Goal: Task Accomplishment & Management: Use online tool/utility

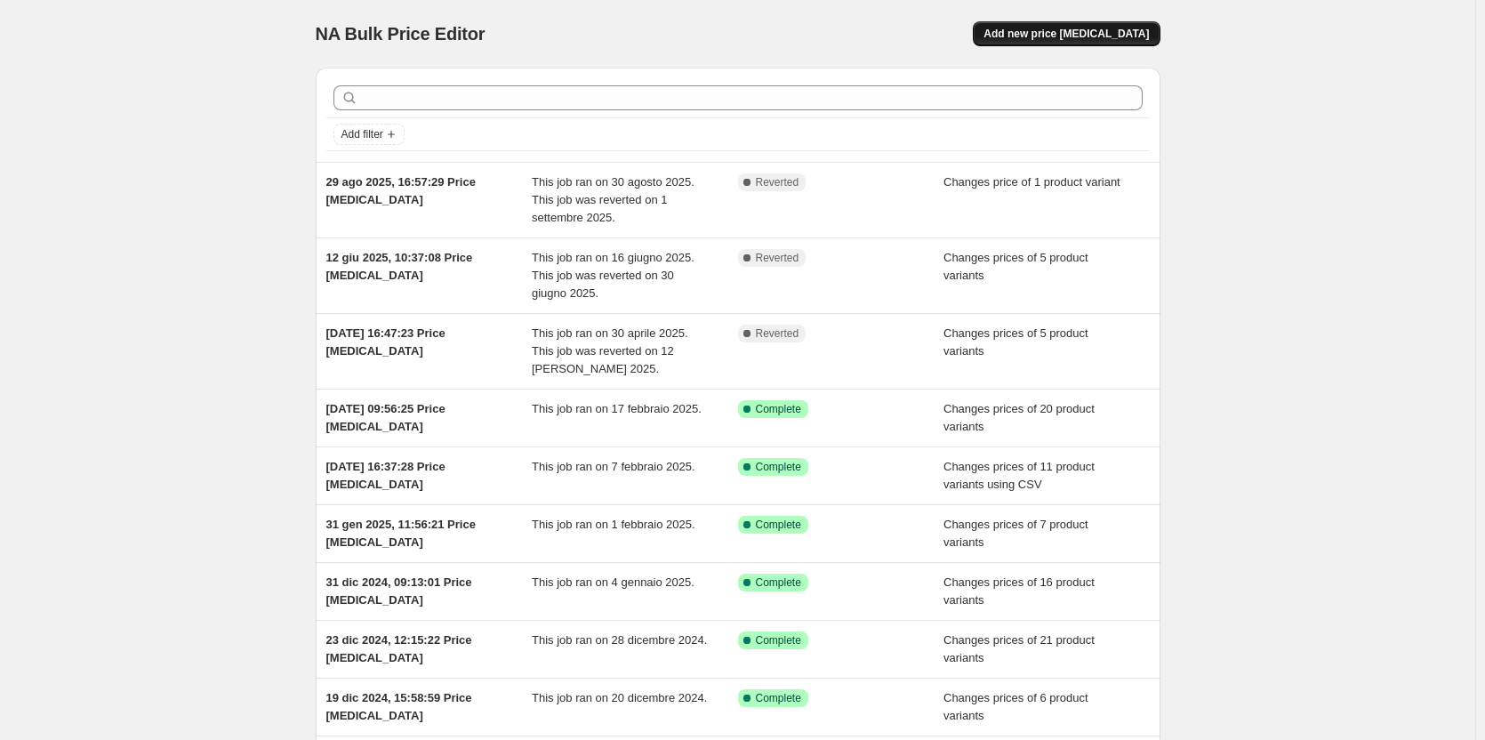
click at [1044, 36] on span "Add new price [MEDICAL_DATA]" at bounding box center [1066, 34] width 165 height 14
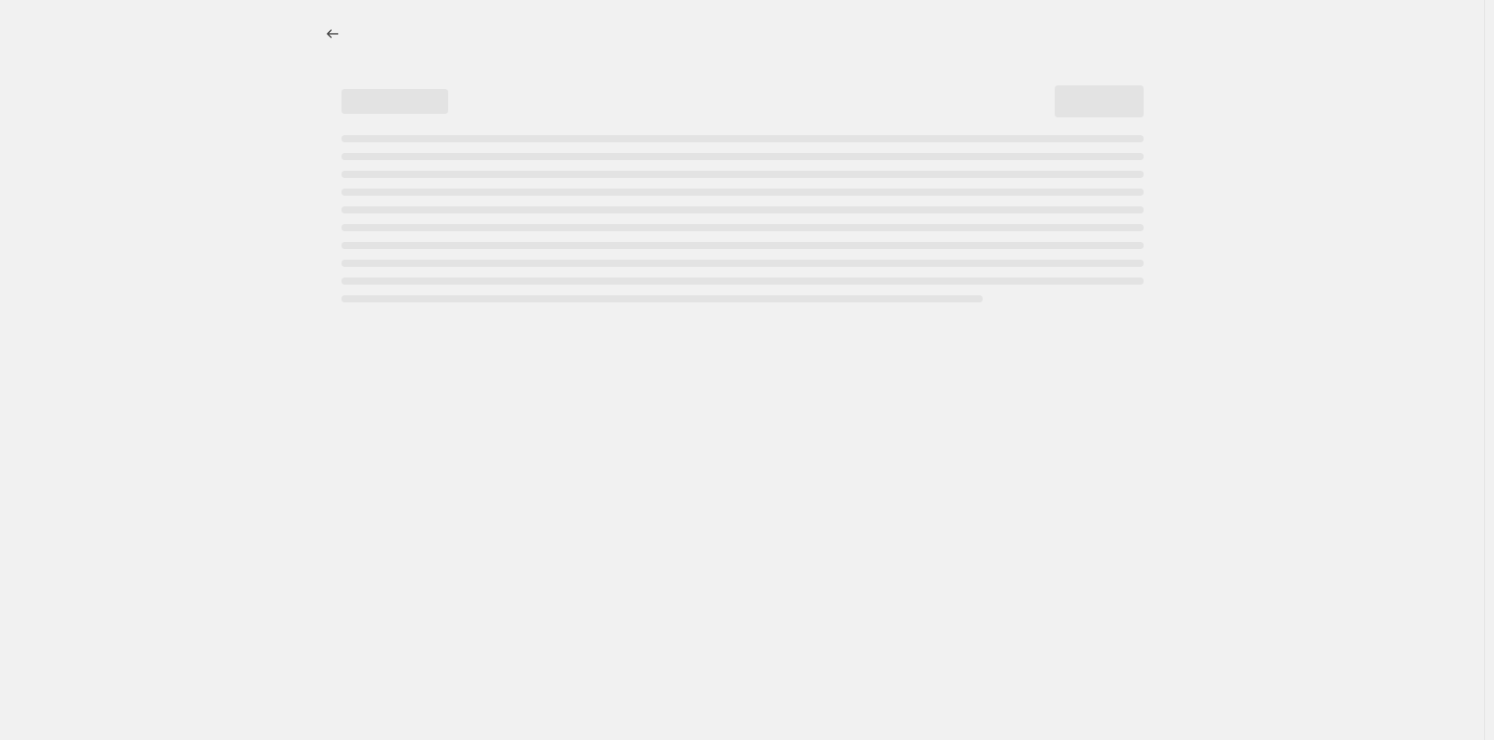
select select "percentage"
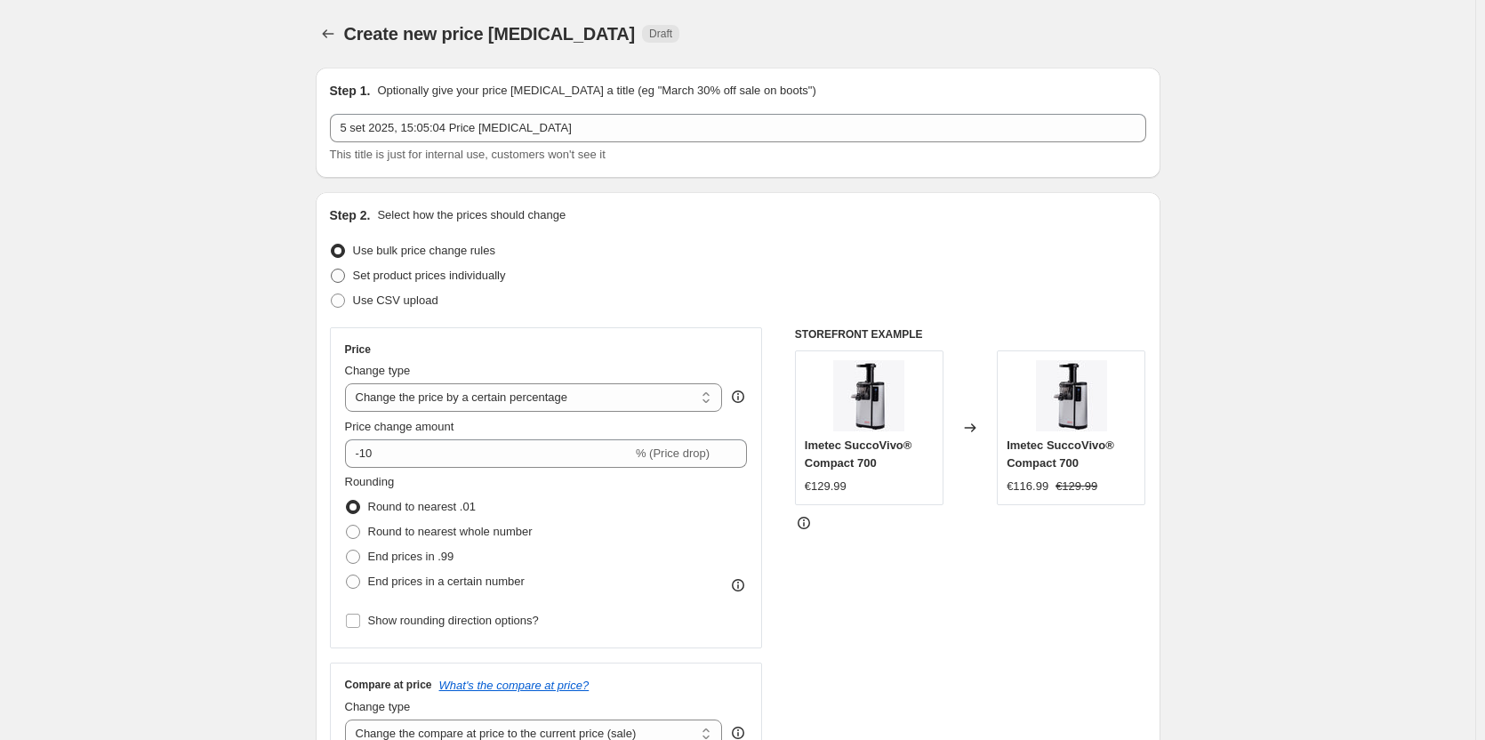
click at [341, 280] on span at bounding box center [338, 276] width 14 height 14
click at [332, 269] on input "Set product prices individually" at bounding box center [331, 269] width 1 height 1
radio input "true"
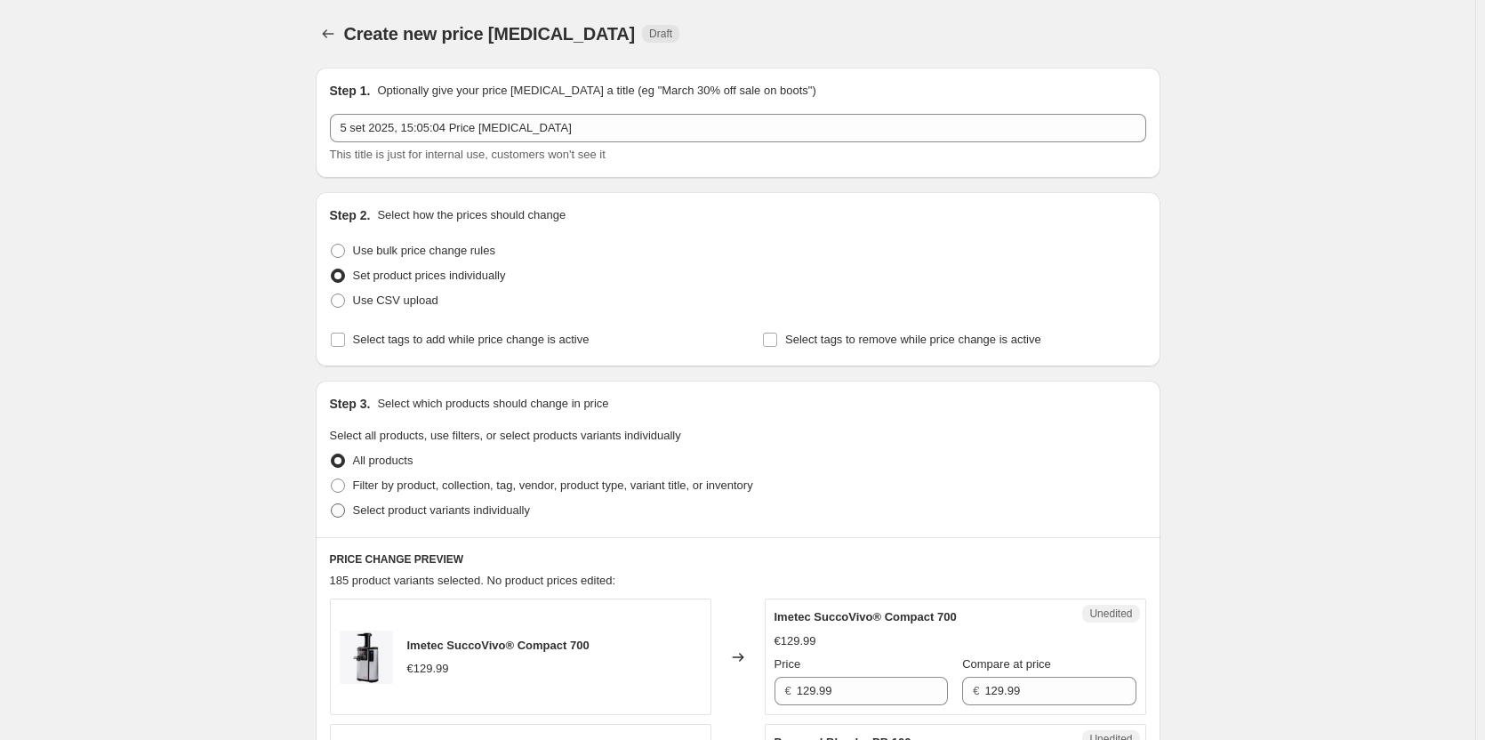
click at [342, 511] on span at bounding box center [338, 510] width 14 height 14
click at [332, 504] on input "Select product variants individually" at bounding box center [331, 503] width 1 height 1
radio input "true"
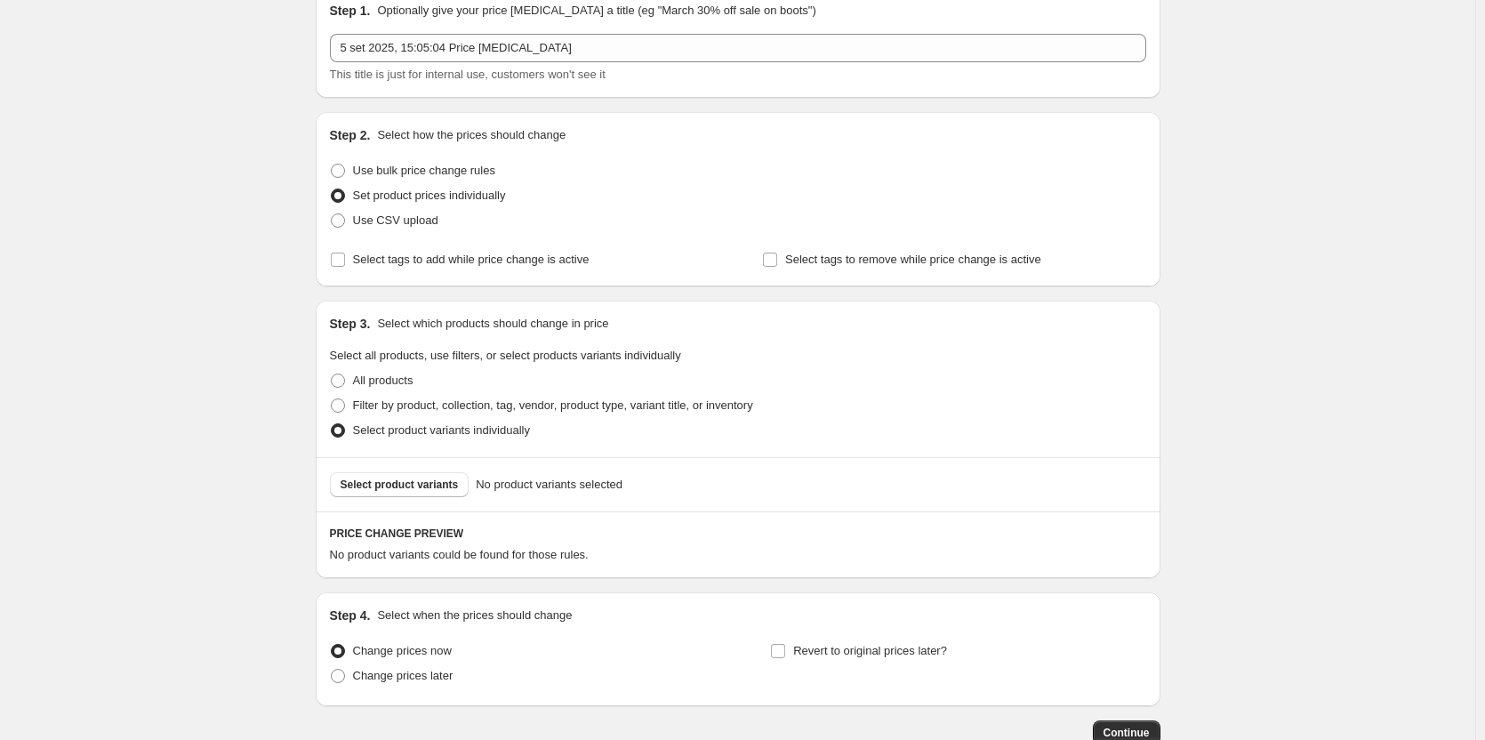
scroll to position [194, 0]
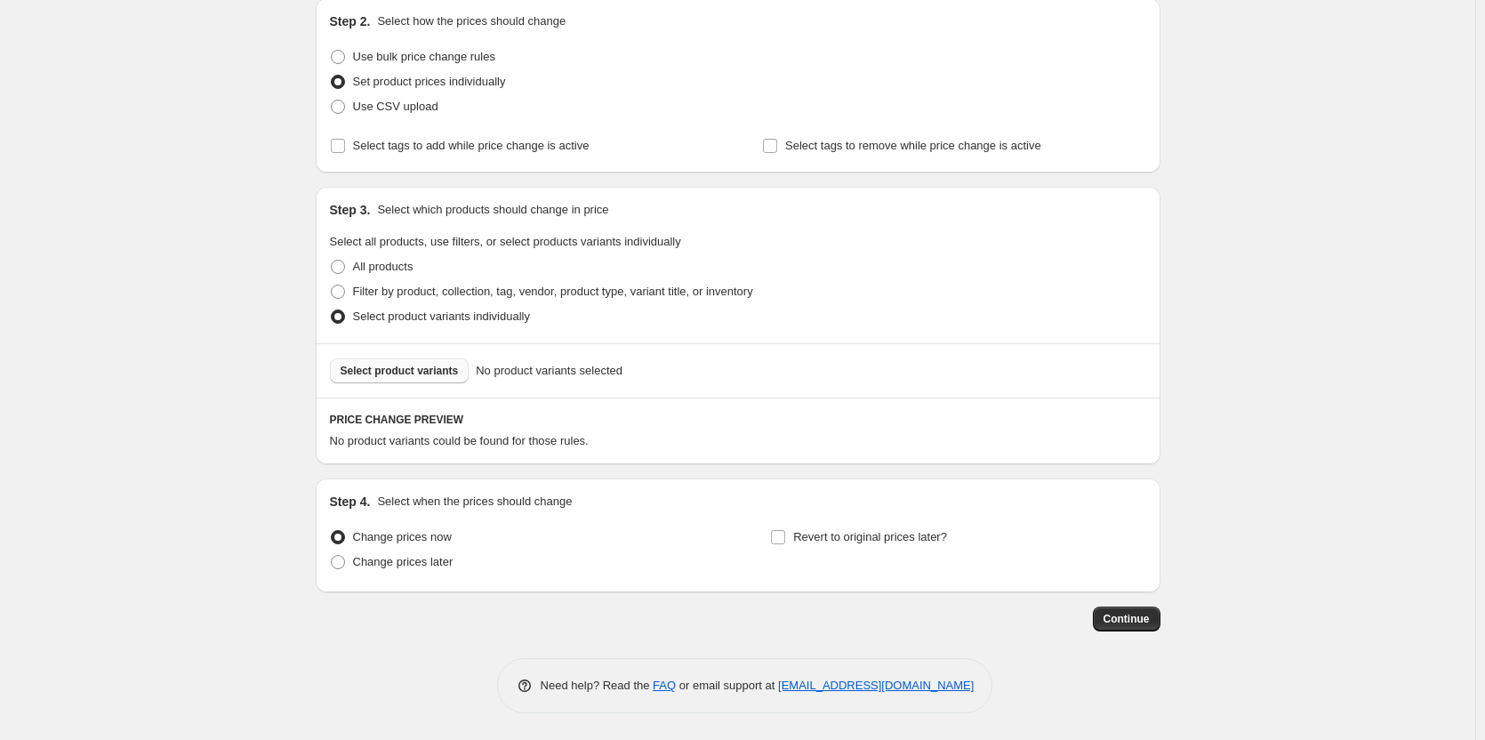
click at [412, 365] on span "Select product variants" at bounding box center [400, 371] width 118 height 14
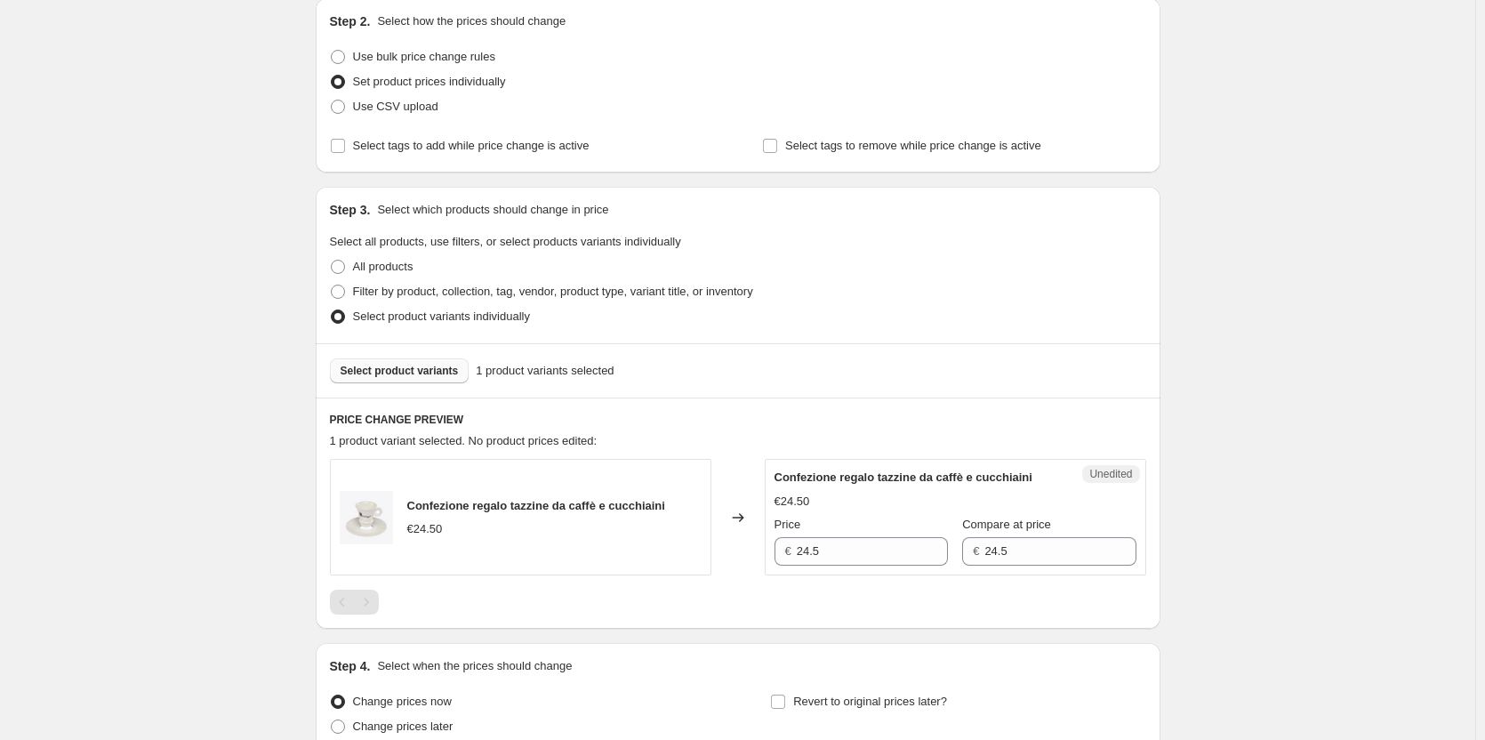
click at [427, 372] on span "Select product variants" at bounding box center [400, 371] width 118 height 14
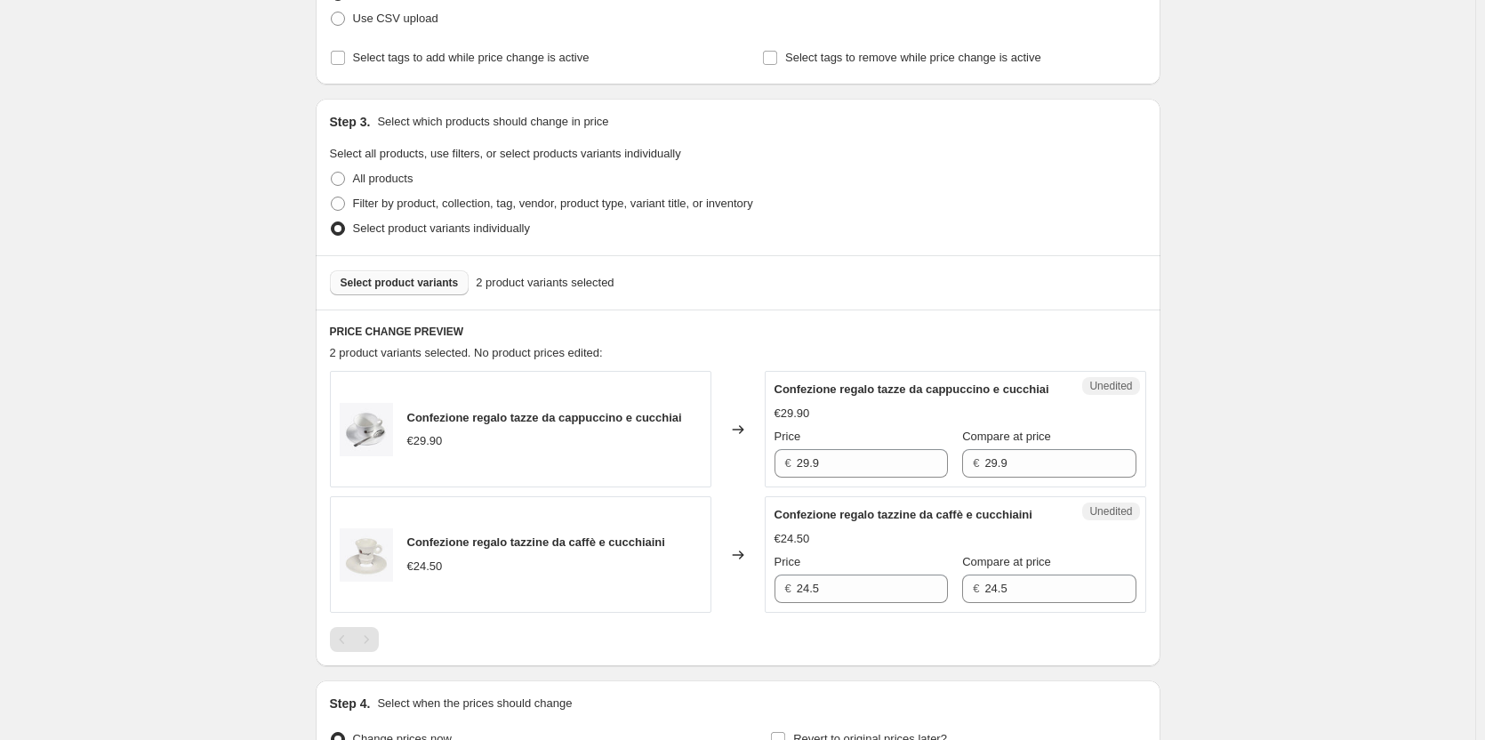
scroll to position [461, 0]
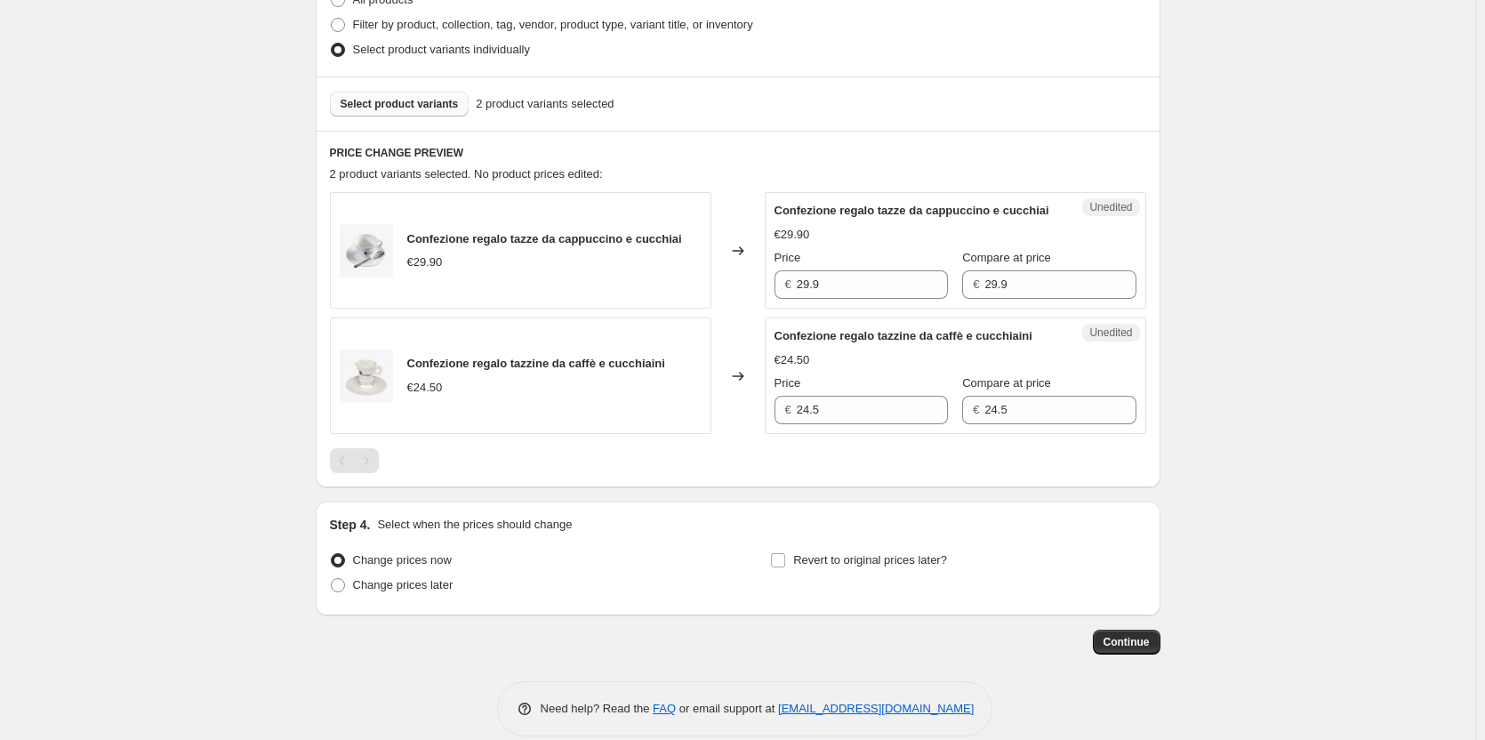
click at [402, 109] on span "Select product variants" at bounding box center [400, 104] width 118 height 14
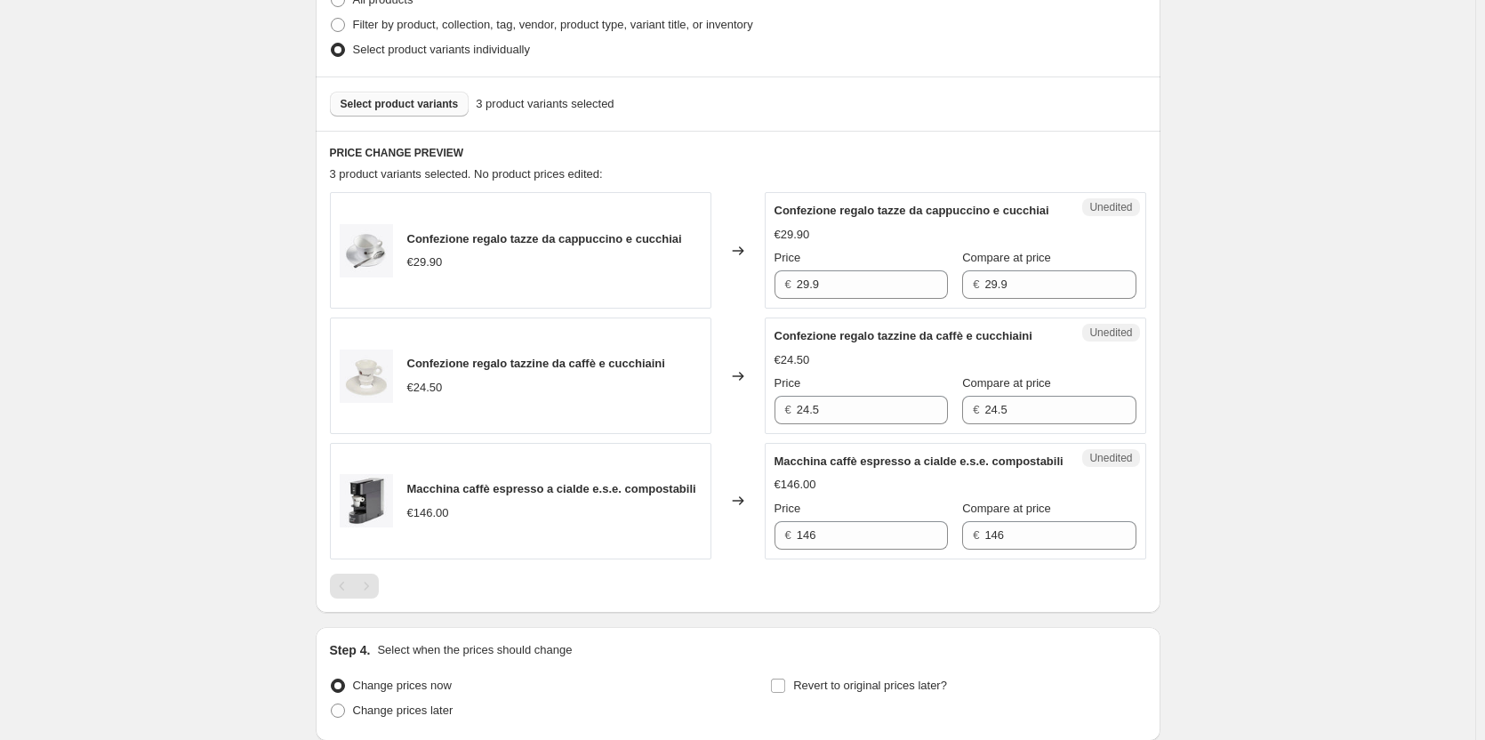
click at [364, 101] on span "Select product variants" at bounding box center [400, 104] width 118 height 14
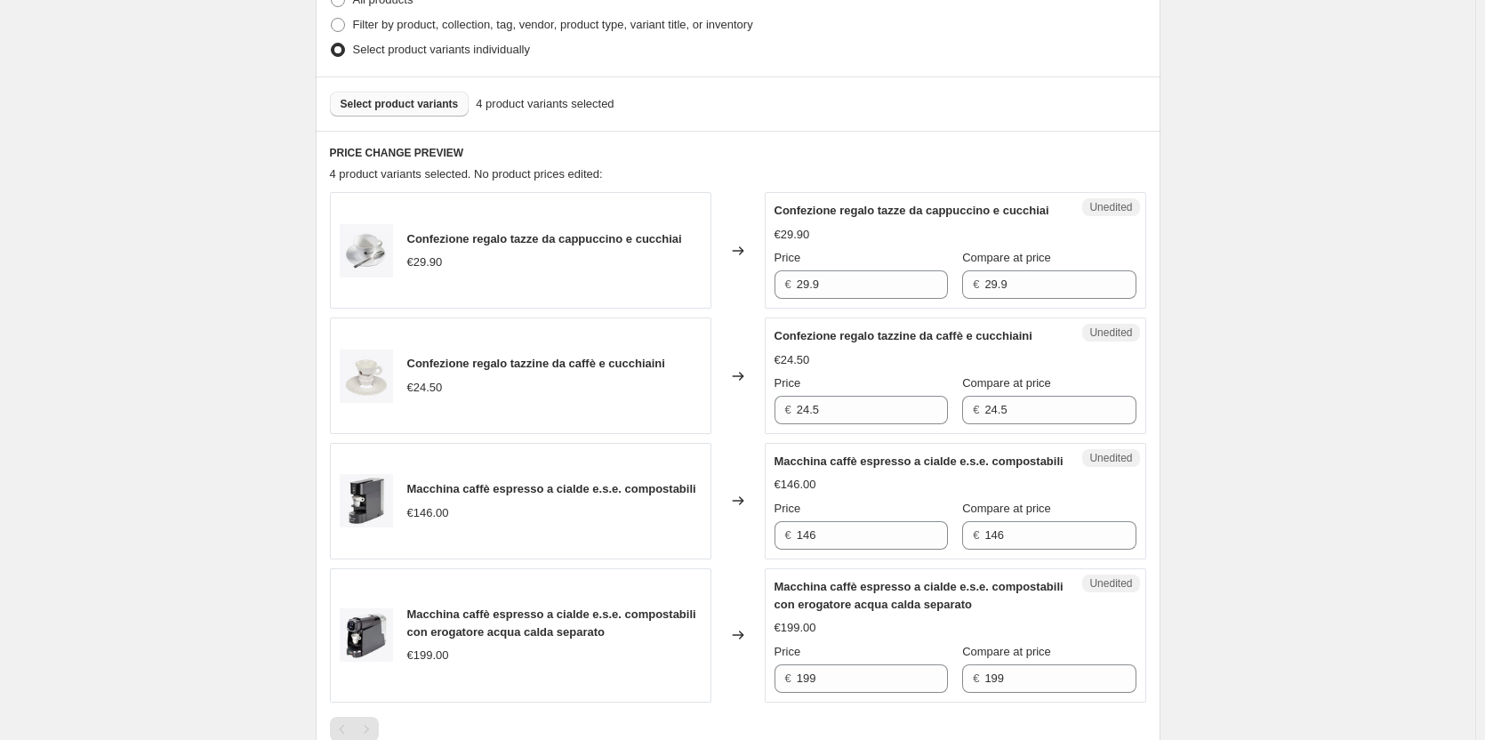
click at [420, 98] on span "Select product variants" at bounding box center [400, 104] width 118 height 14
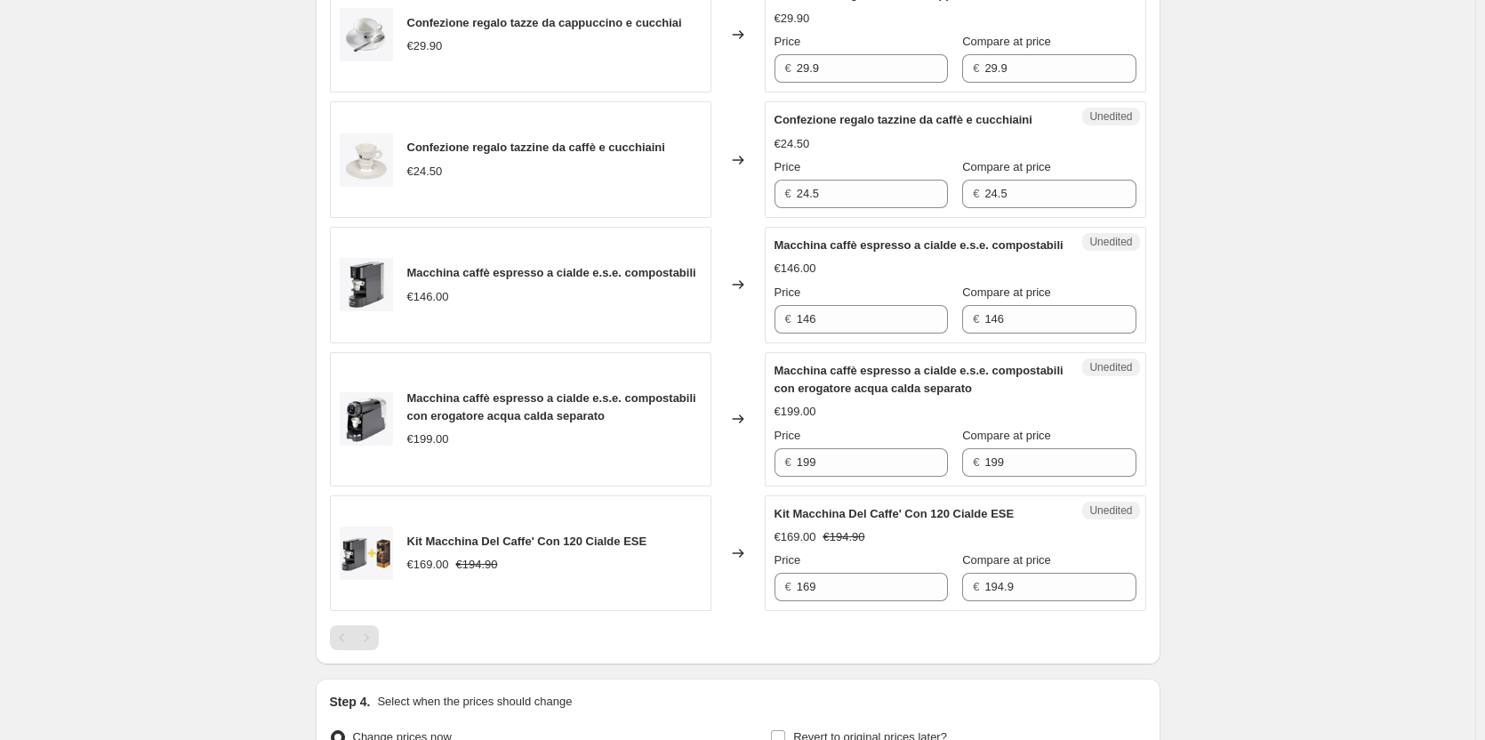
scroll to position [550, 0]
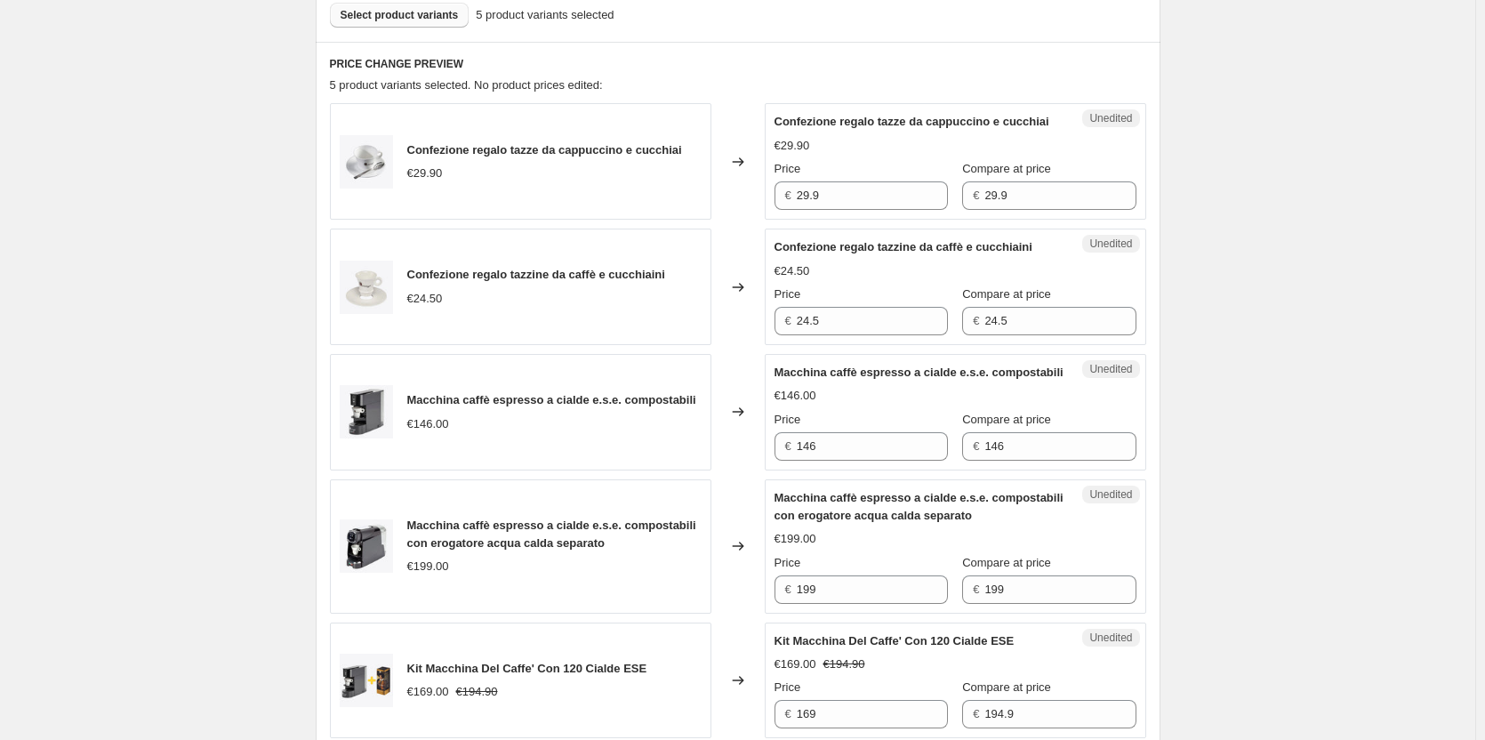
click at [844, 345] on div "Unedited Confezione regalo tazzine da caffè e cucchiaini €24.50 Price € 24.5 Co…" at bounding box center [956, 287] width 382 height 117
click at [840, 335] on input "24.5" at bounding box center [872, 321] width 151 height 28
type input "2"
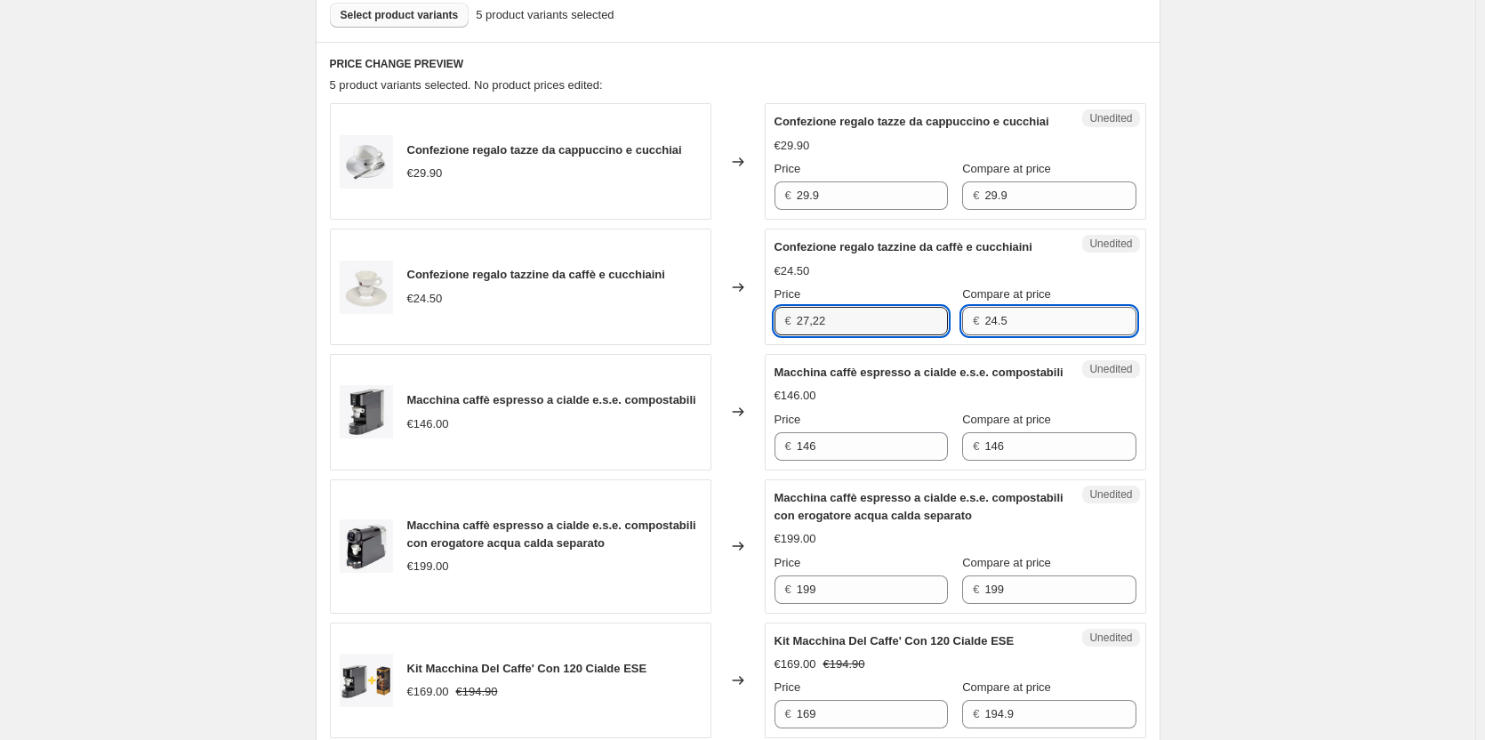
type input "24.5"
click at [1004, 335] on input "24.5" at bounding box center [1060, 321] width 151 height 28
type input "2"
type input "24.5"
click at [827, 335] on input "24.5" at bounding box center [872, 321] width 151 height 28
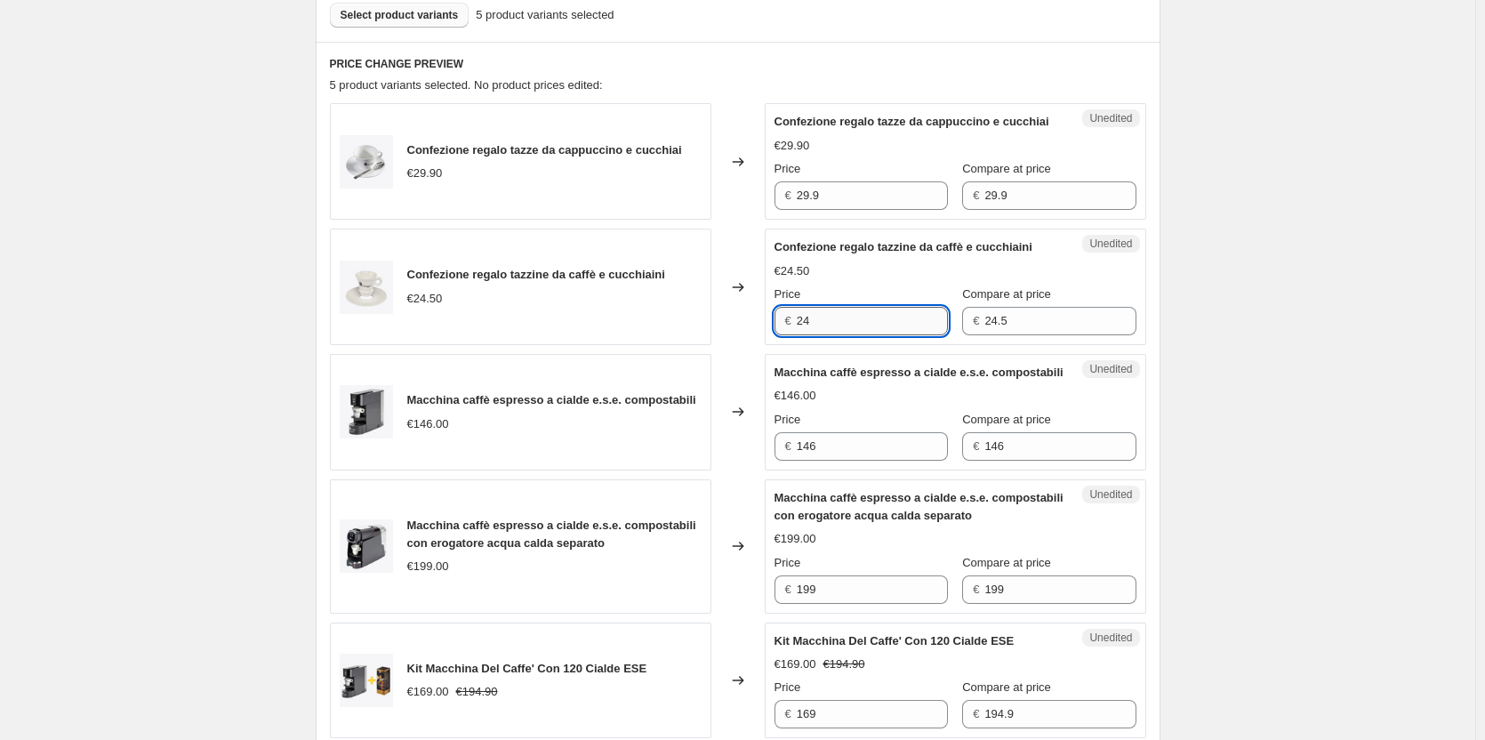
type input "2"
type input "24.5"
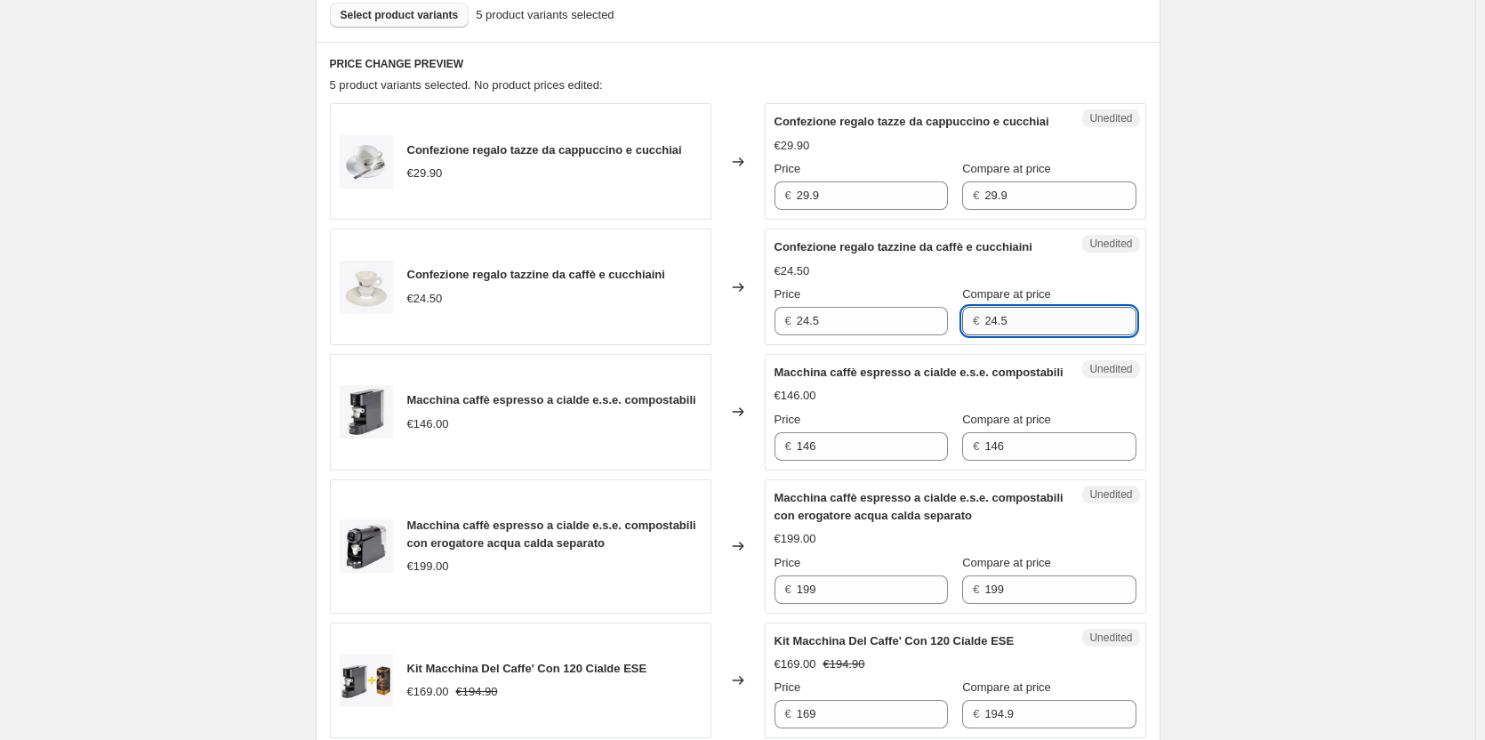
click at [1005, 335] on input "24.5" at bounding box center [1060, 321] width 151 height 28
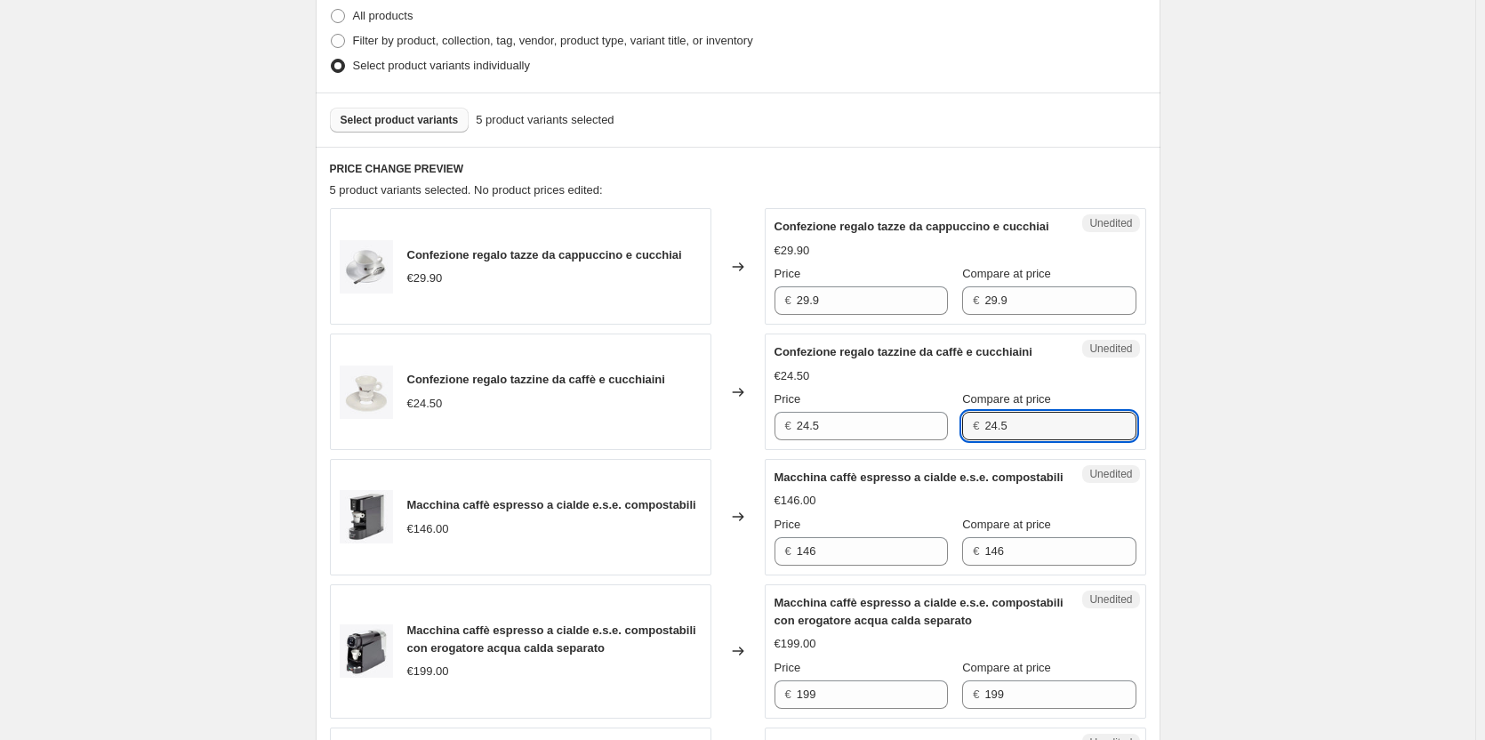
scroll to position [889, 0]
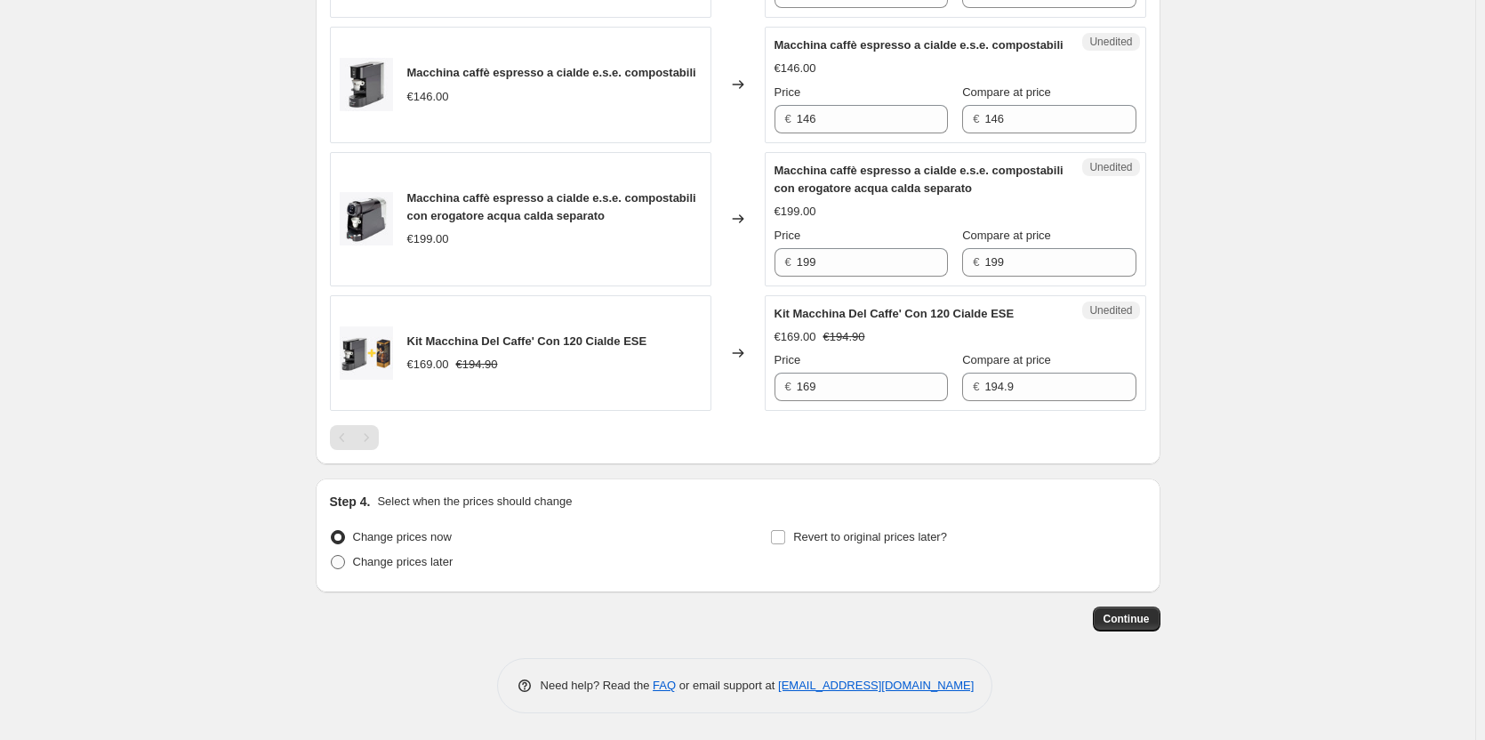
click at [345, 569] on span at bounding box center [338, 562] width 14 height 14
click at [332, 556] on input "Change prices later" at bounding box center [331, 555] width 1 height 1
radio input "true"
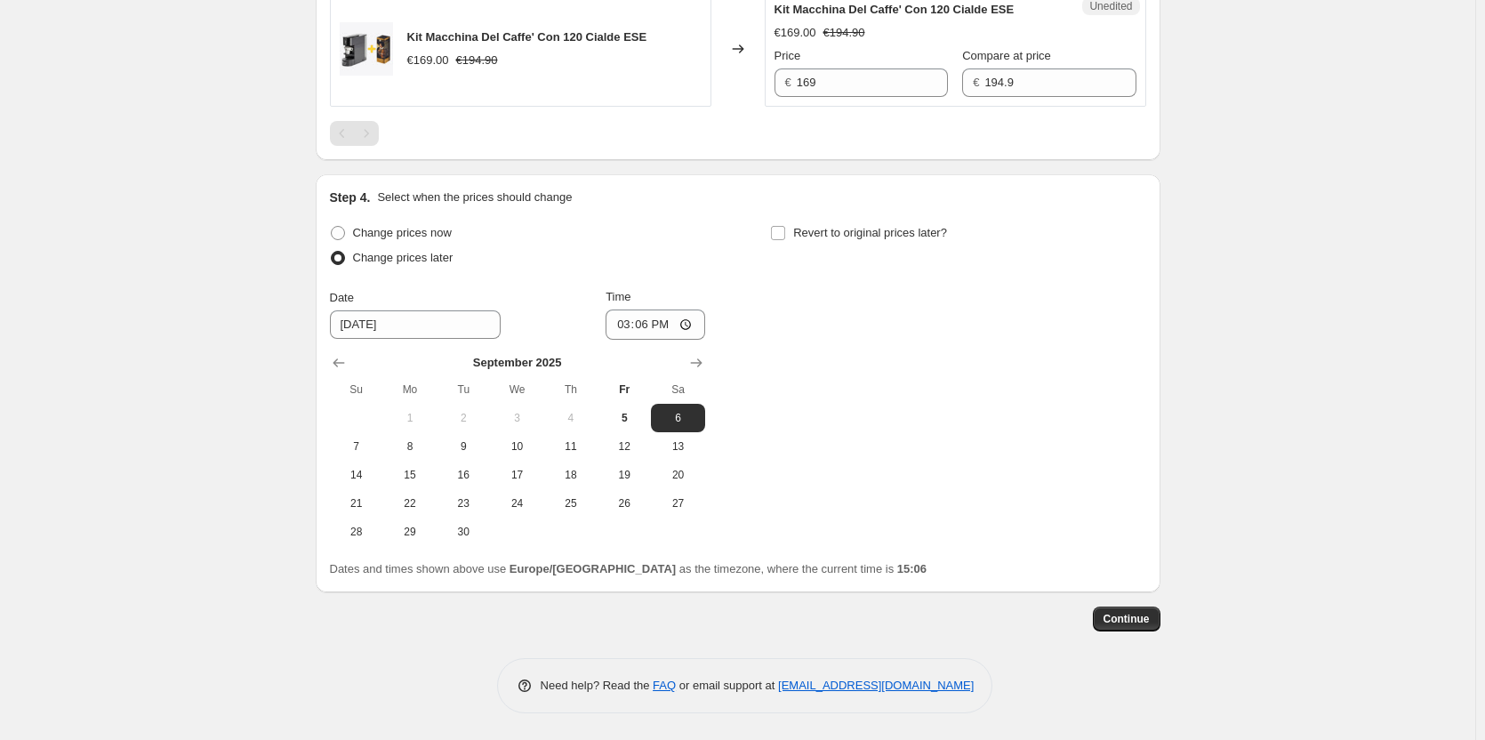
scroll to position [1217, 0]
click at [413, 456] on button "8" at bounding box center [409, 446] width 53 height 28
type input "[DATE]"
click at [690, 326] on input "15:06" at bounding box center [656, 325] width 100 height 30
type input "00:01"
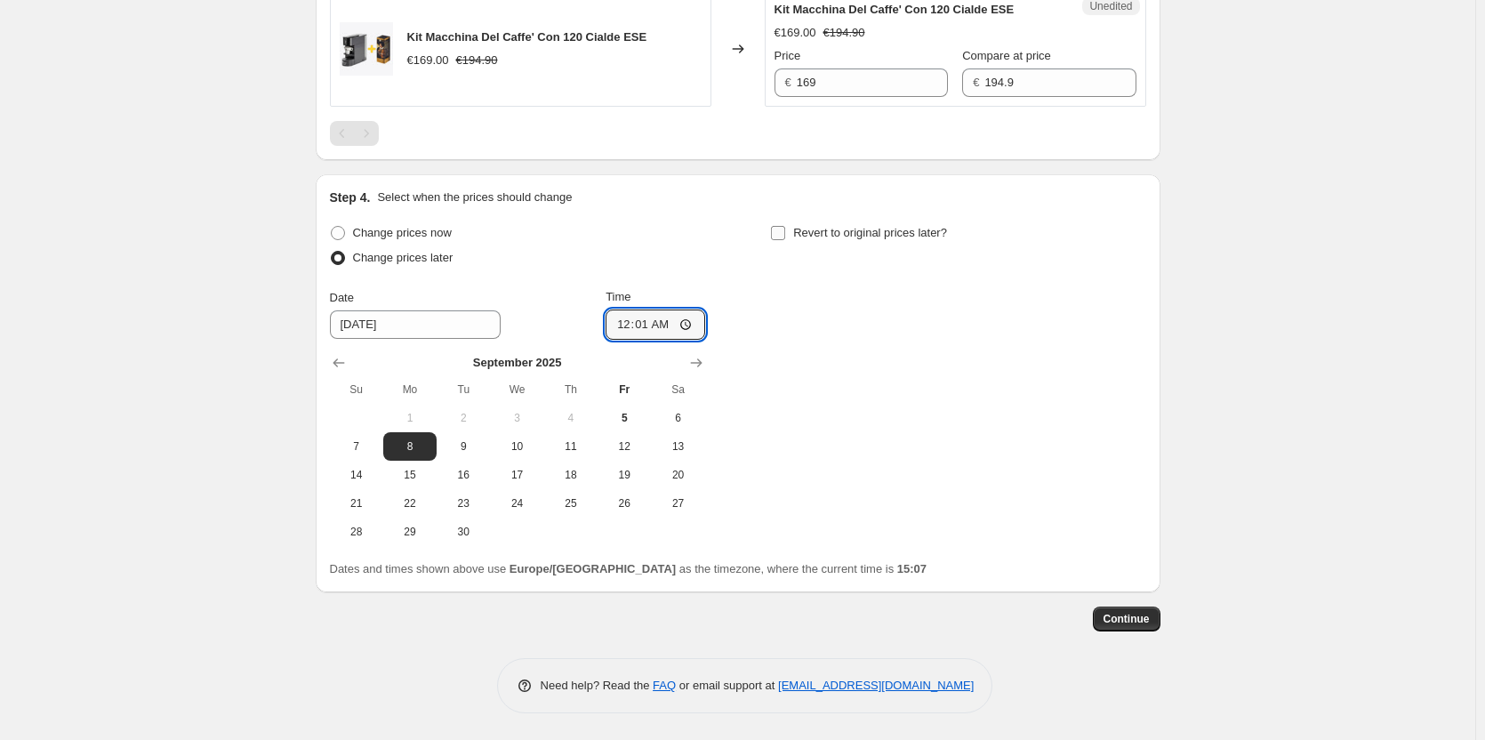
click at [785, 228] on input "Revert to original prices later?" at bounding box center [778, 233] width 14 height 14
checkbox input "true"
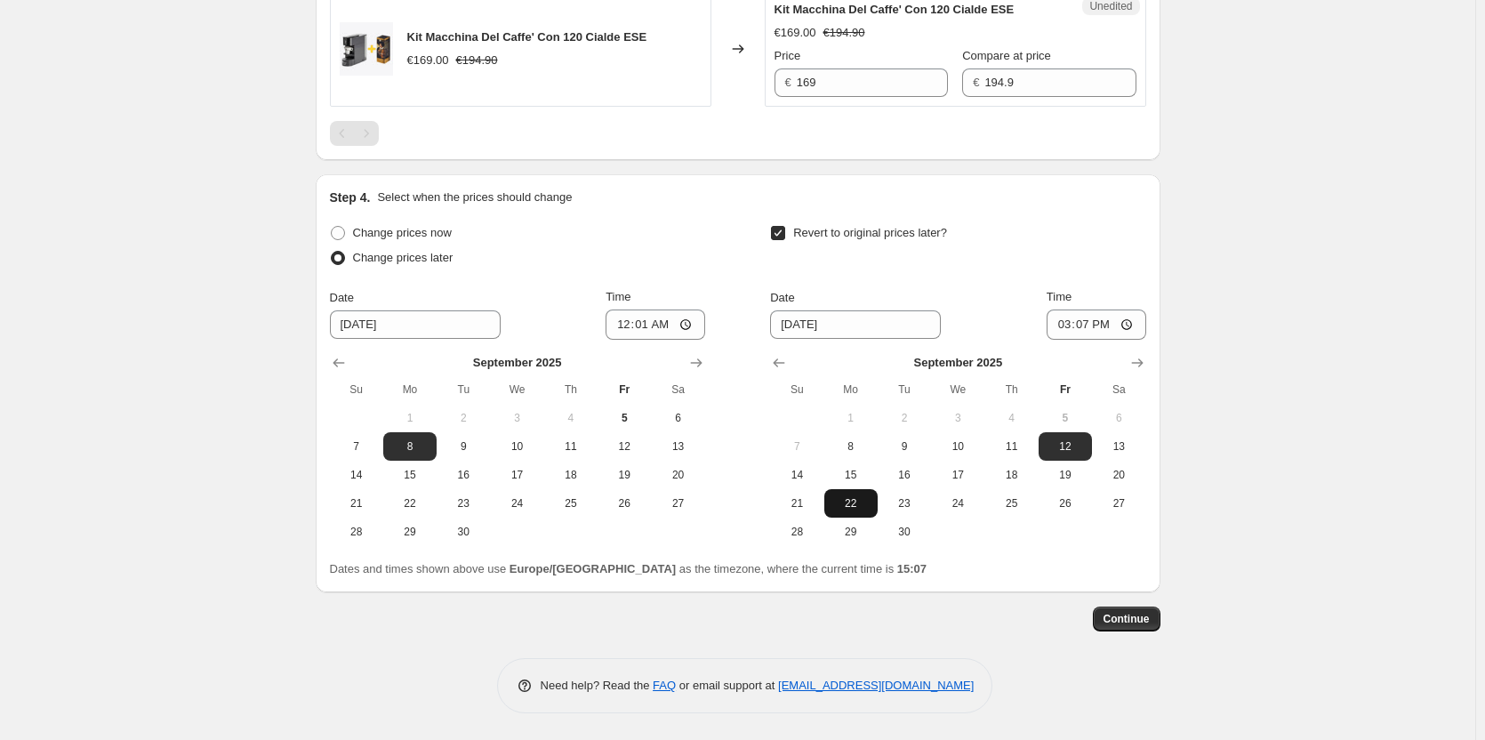
click at [848, 505] on span "22" at bounding box center [851, 503] width 39 height 14
type input "[DATE]"
click at [1137, 324] on input "15:07" at bounding box center [1097, 325] width 100 height 30
type input "00:01"
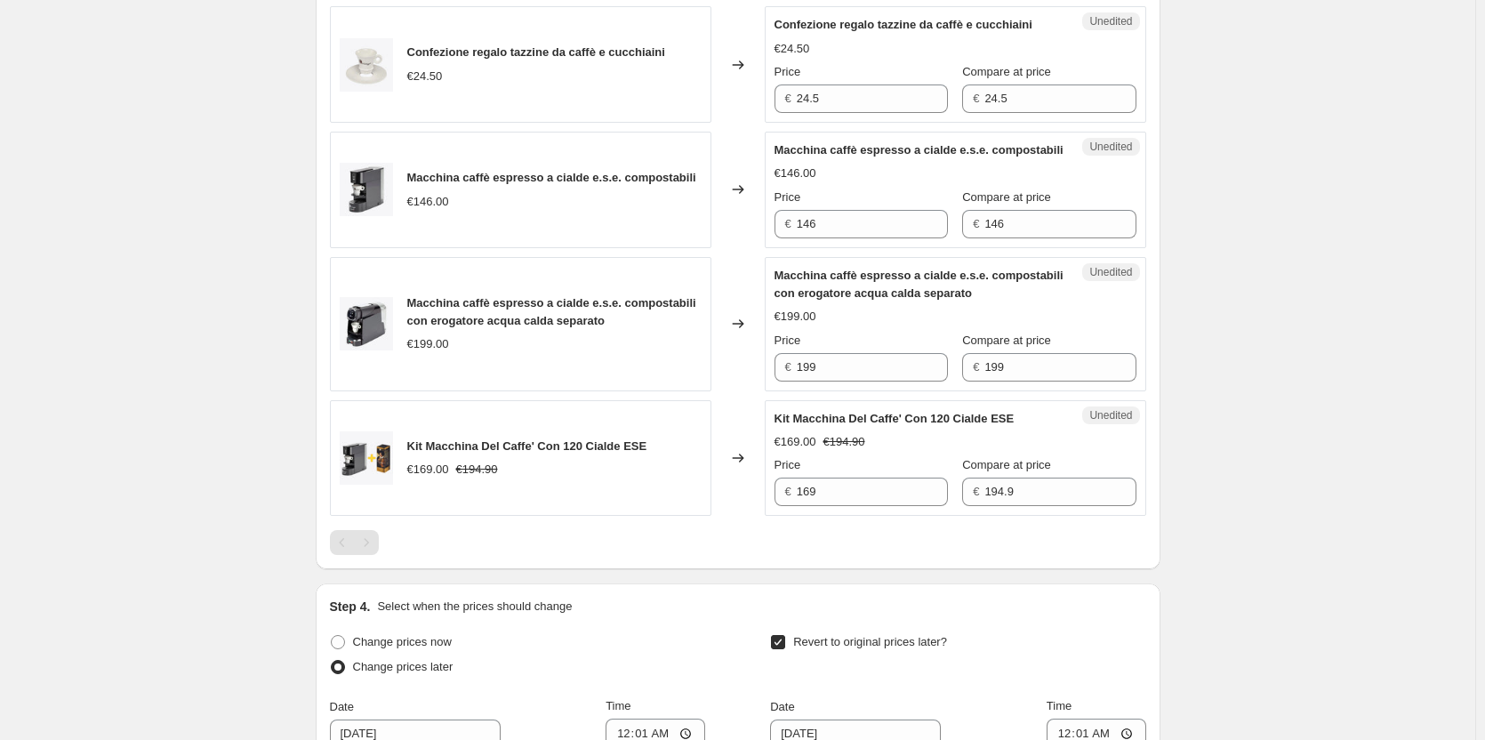
scroll to position [683, 0]
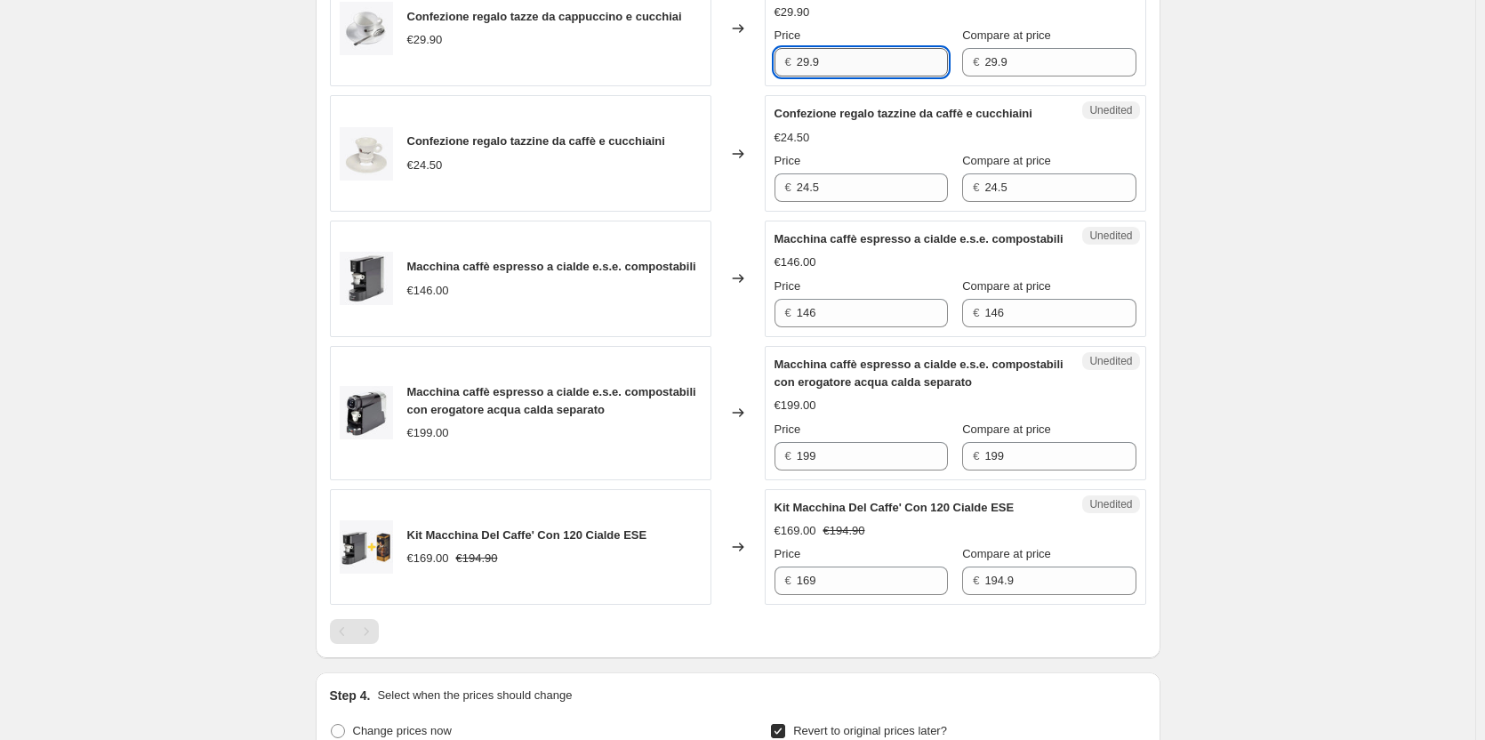
click at [840, 71] on input "29.9" at bounding box center [872, 62] width 151 height 28
type input "2"
type input "33.90"
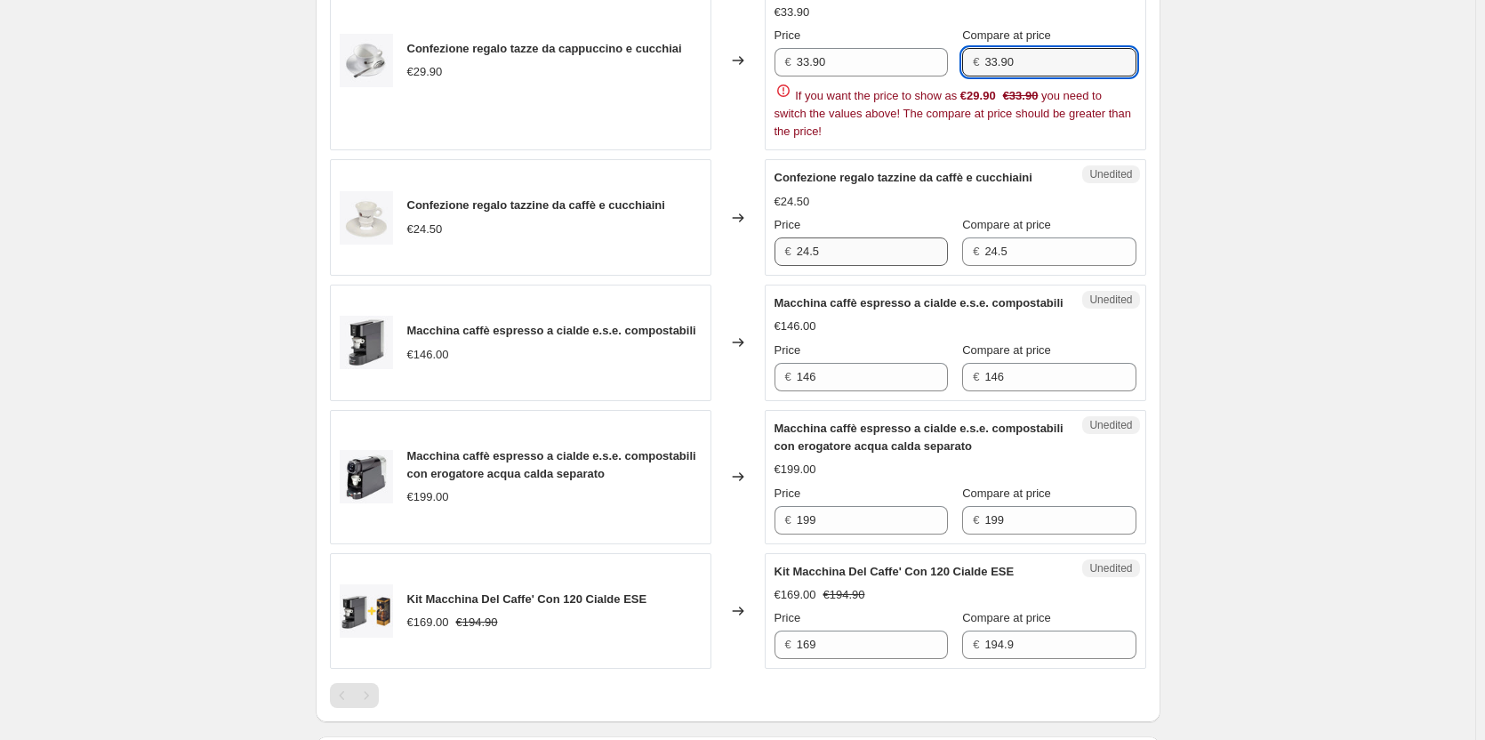
type input "33.90"
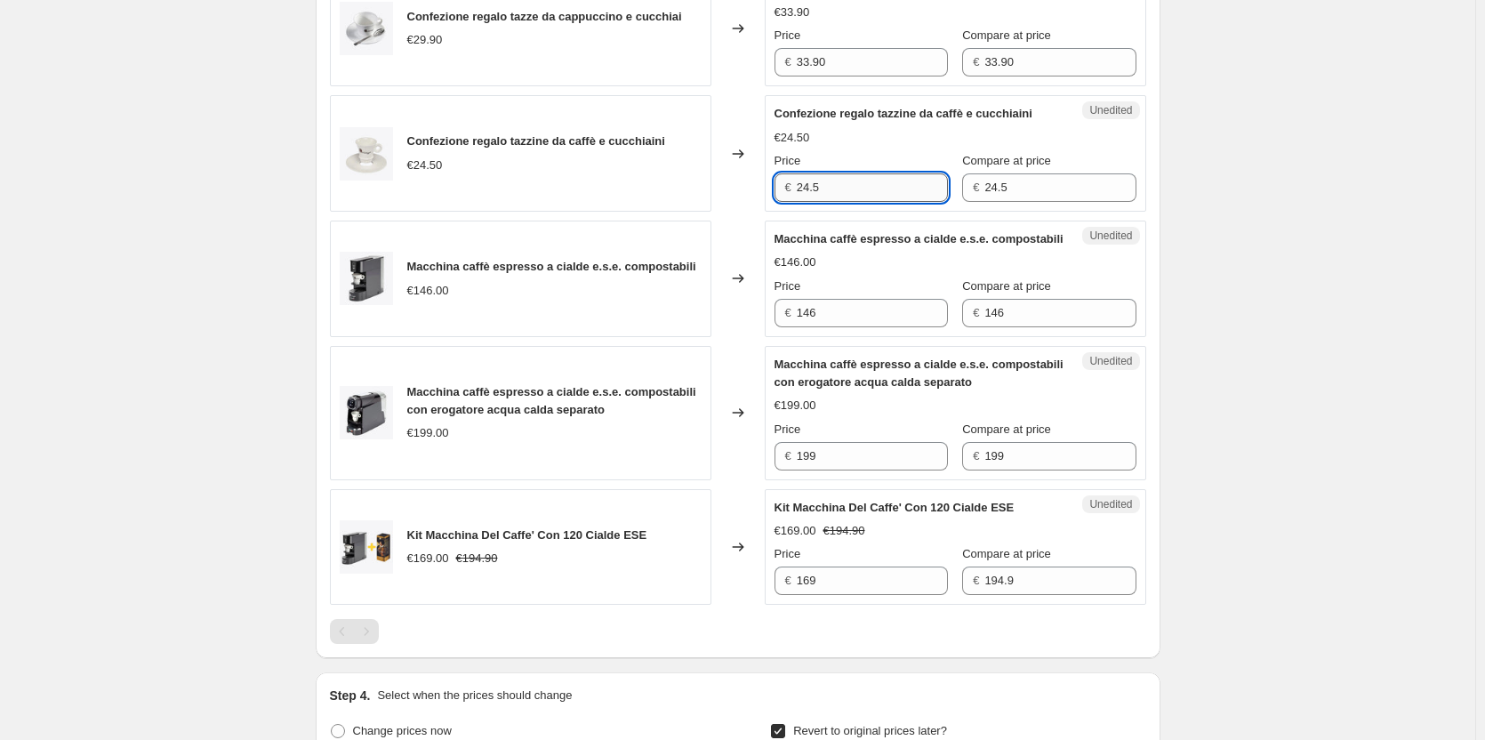
click at [857, 253] on div "Confezione regalo tazze da cappuccino e cucchiai €29.90 Changed to Success Edit…" at bounding box center [738, 287] width 816 height 635
type input "27.90"
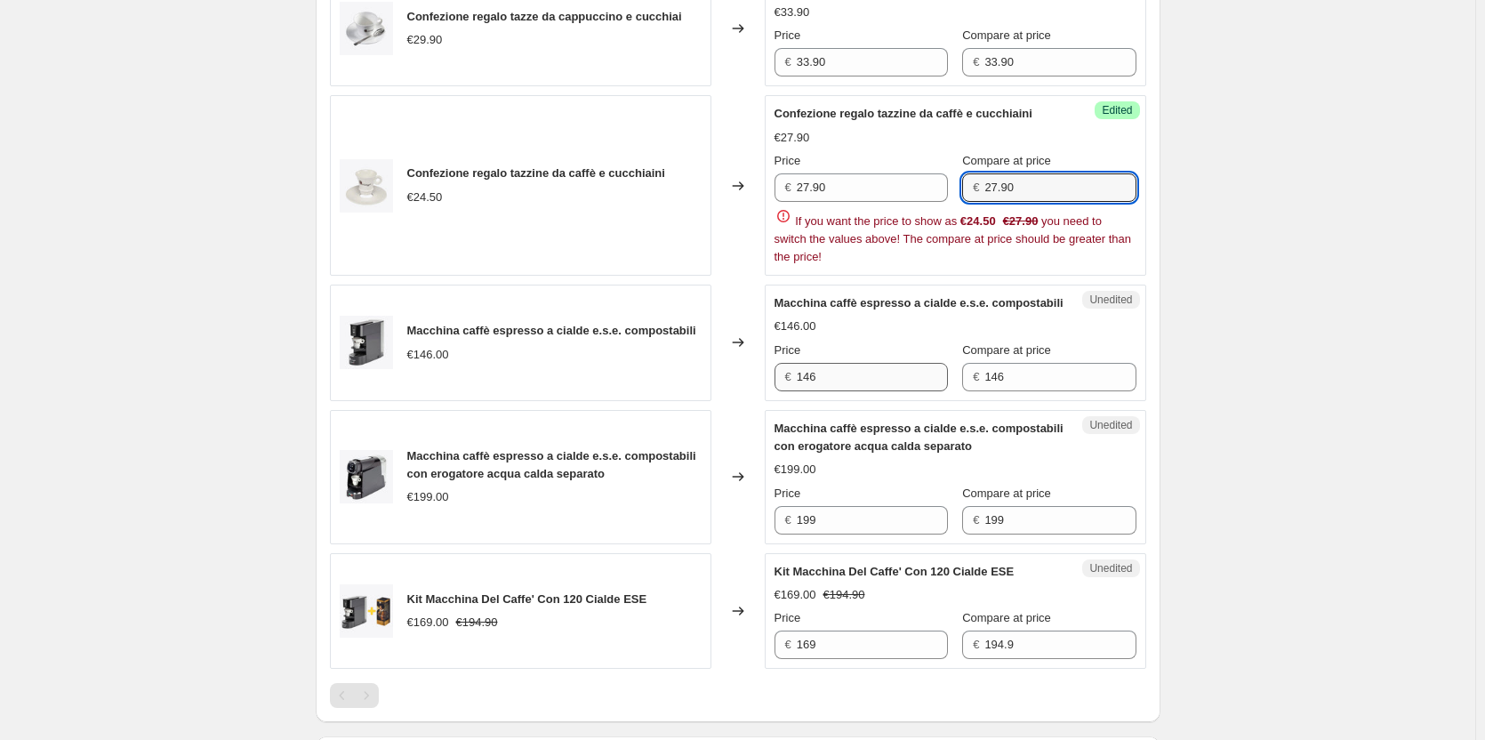
type input "27.90"
click at [860, 414] on div "Confezione regalo tazze da cappuccino e cucchiai €29.90 Changed to Success Edit…" at bounding box center [738, 319] width 816 height 699
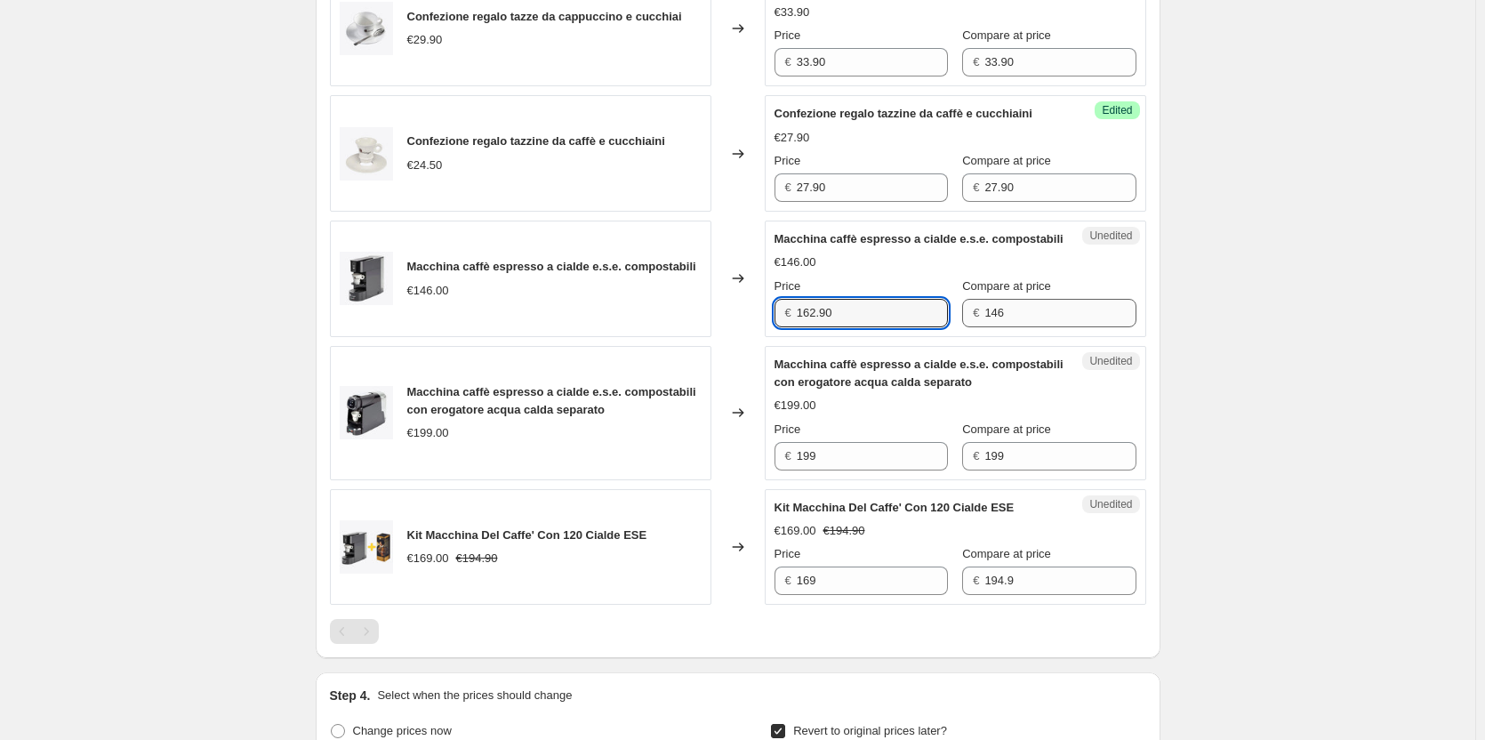
type input "162.90"
click at [1018, 327] on input "146" at bounding box center [1060, 313] width 151 height 28
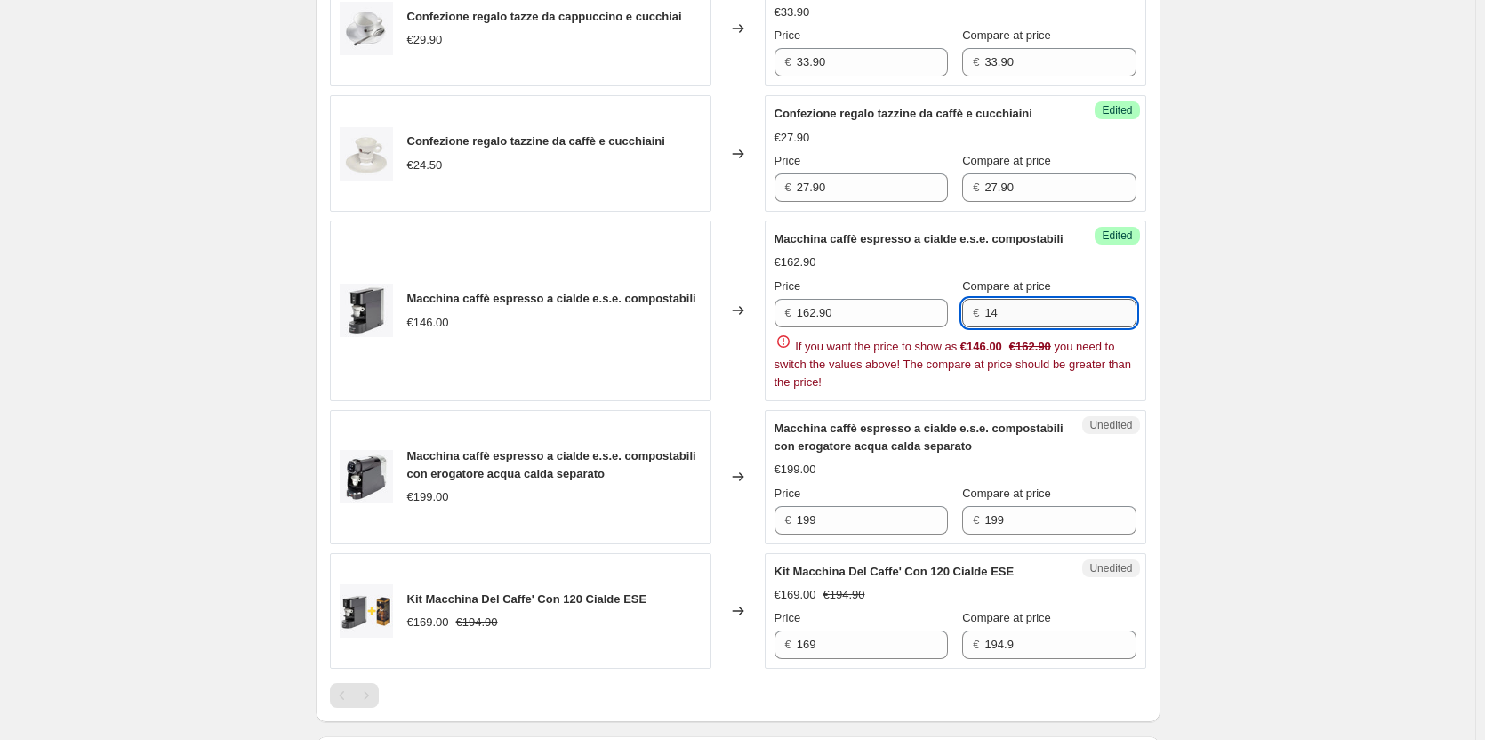
type input "1"
type input "162.90"
click at [838, 534] on div "Confezione regalo tazze da cappuccino e cucchiai €29.90 Changed to Success Edit…" at bounding box center [738, 319] width 816 height 699
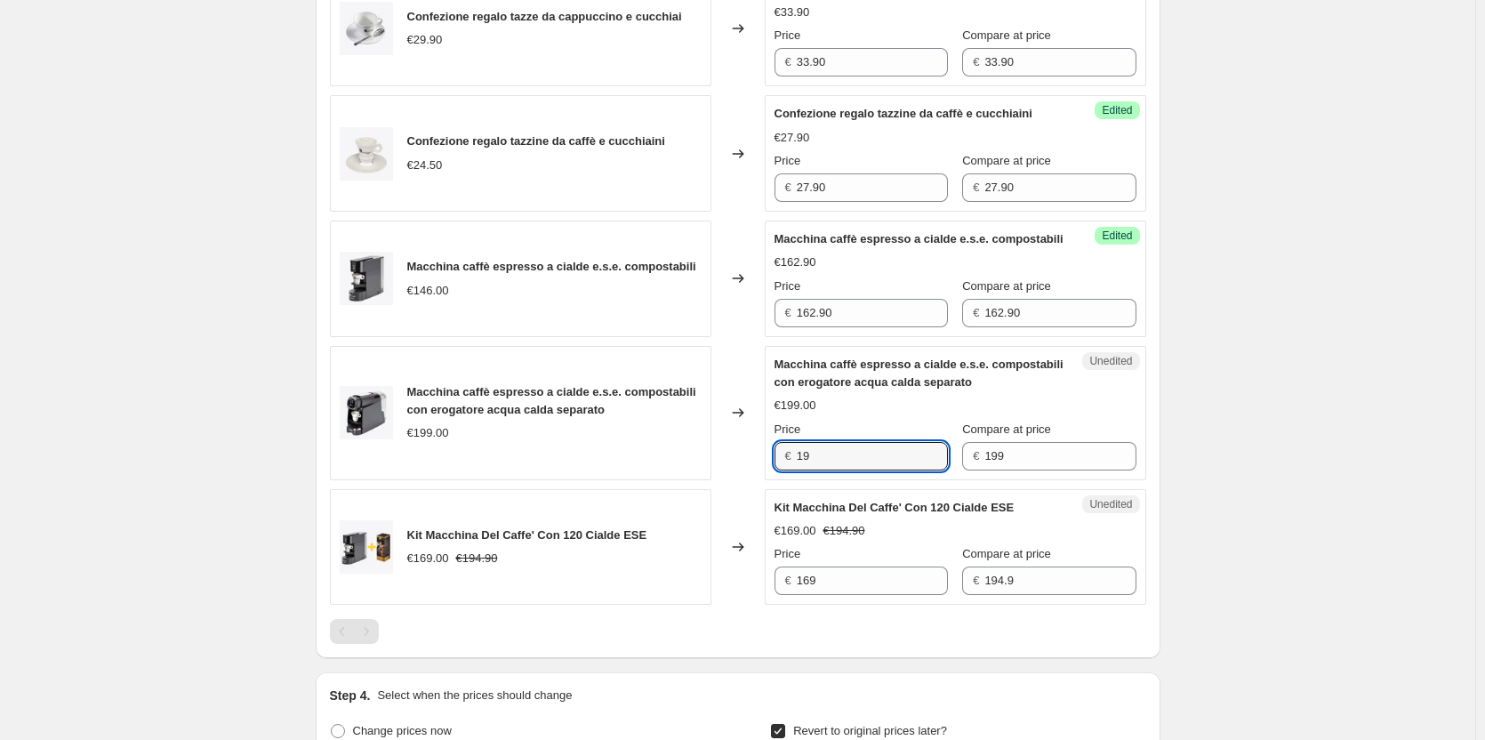
type input "1"
type input "221.90"
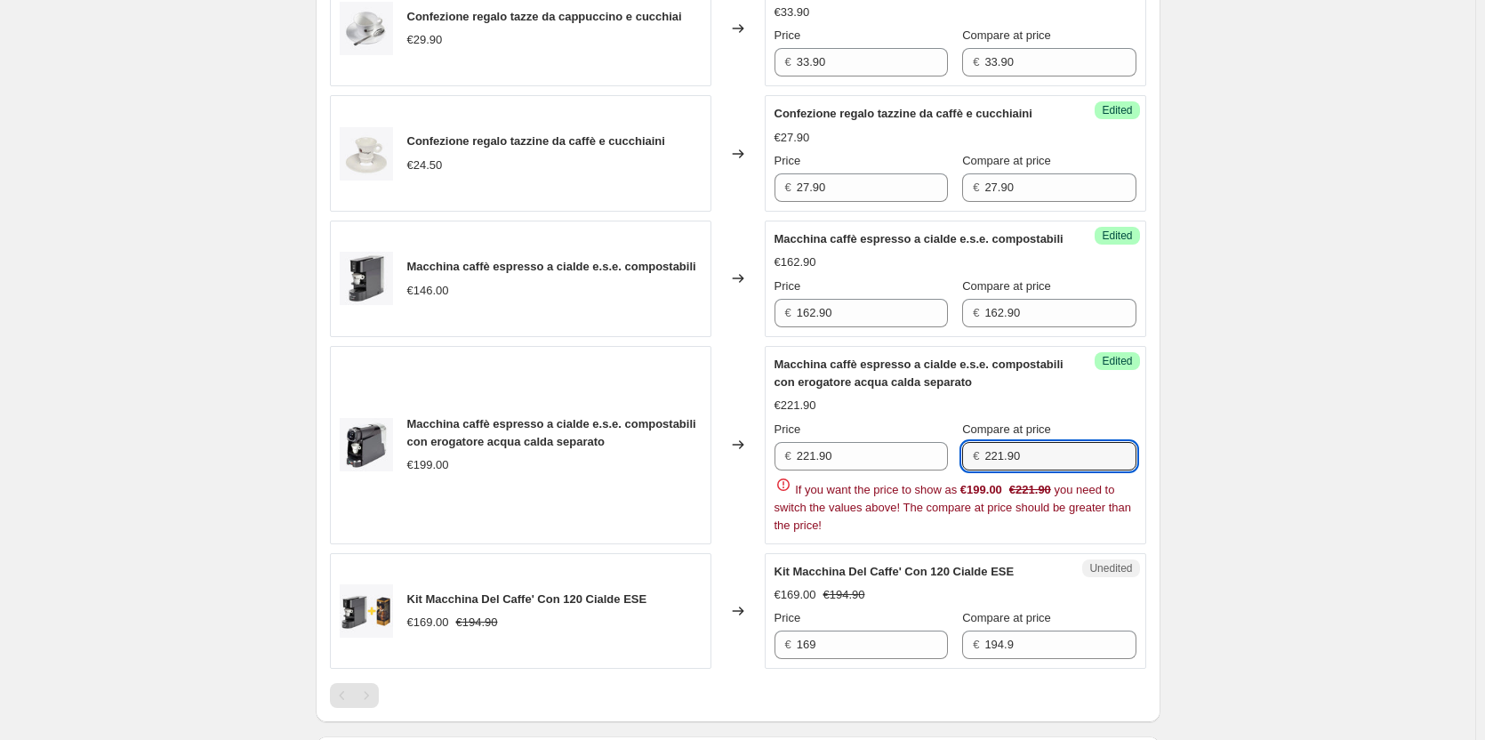
type input "221.90"
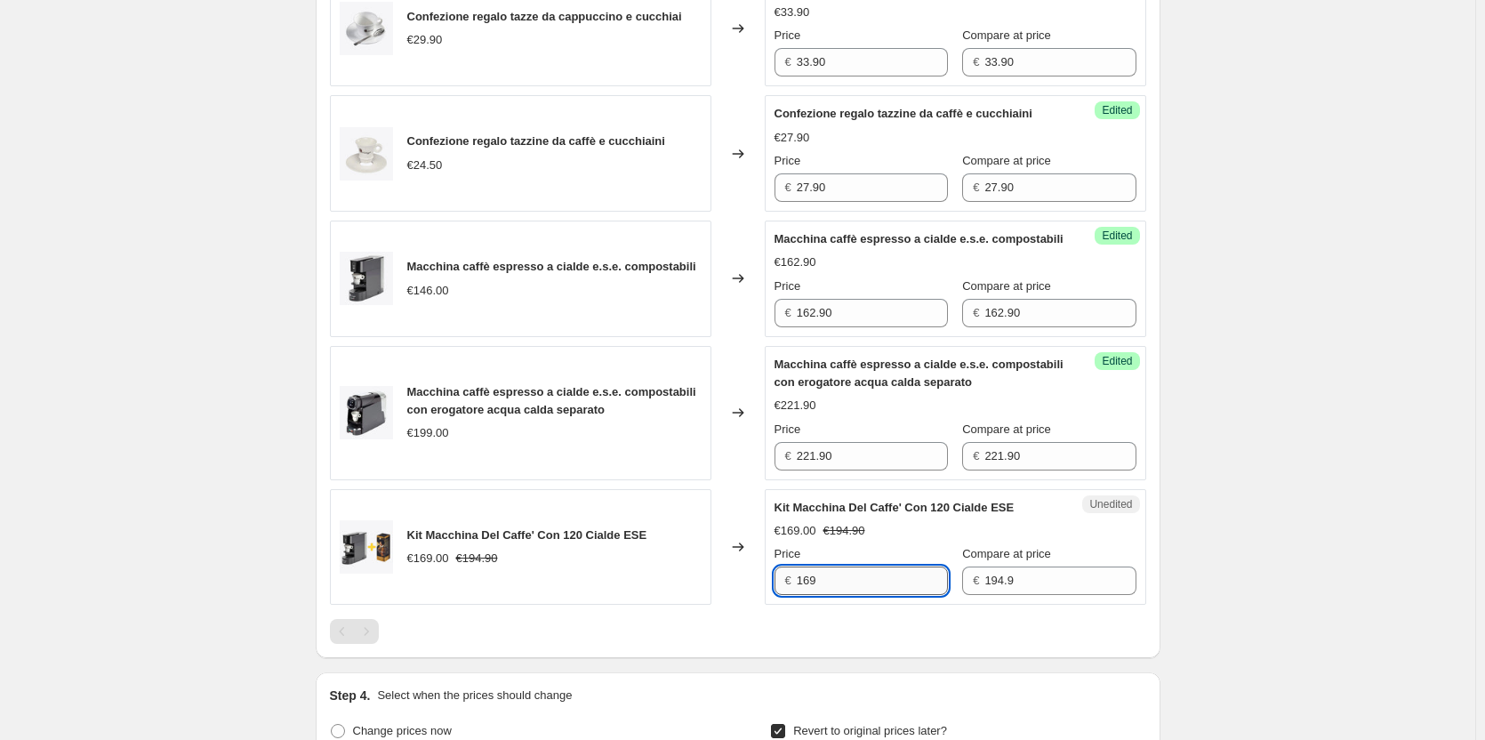
click at [846, 595] on input "169" at bounding box center [872, 581] width 151 height 28
type input "187.90"
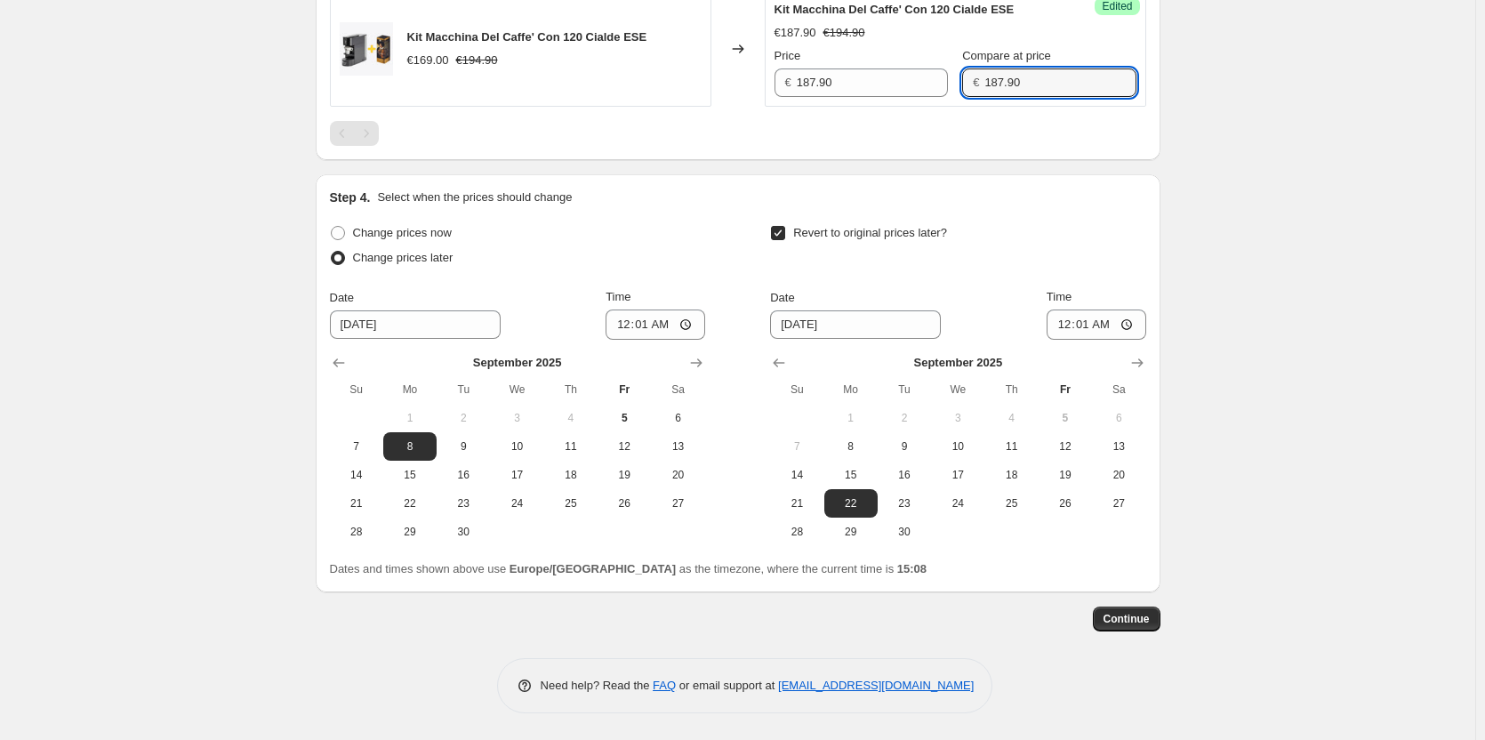
scroll to position [1217, 0]
click at [1137, 623] on span "Continue" at bounding box center [1127, 619] width 46 height 14
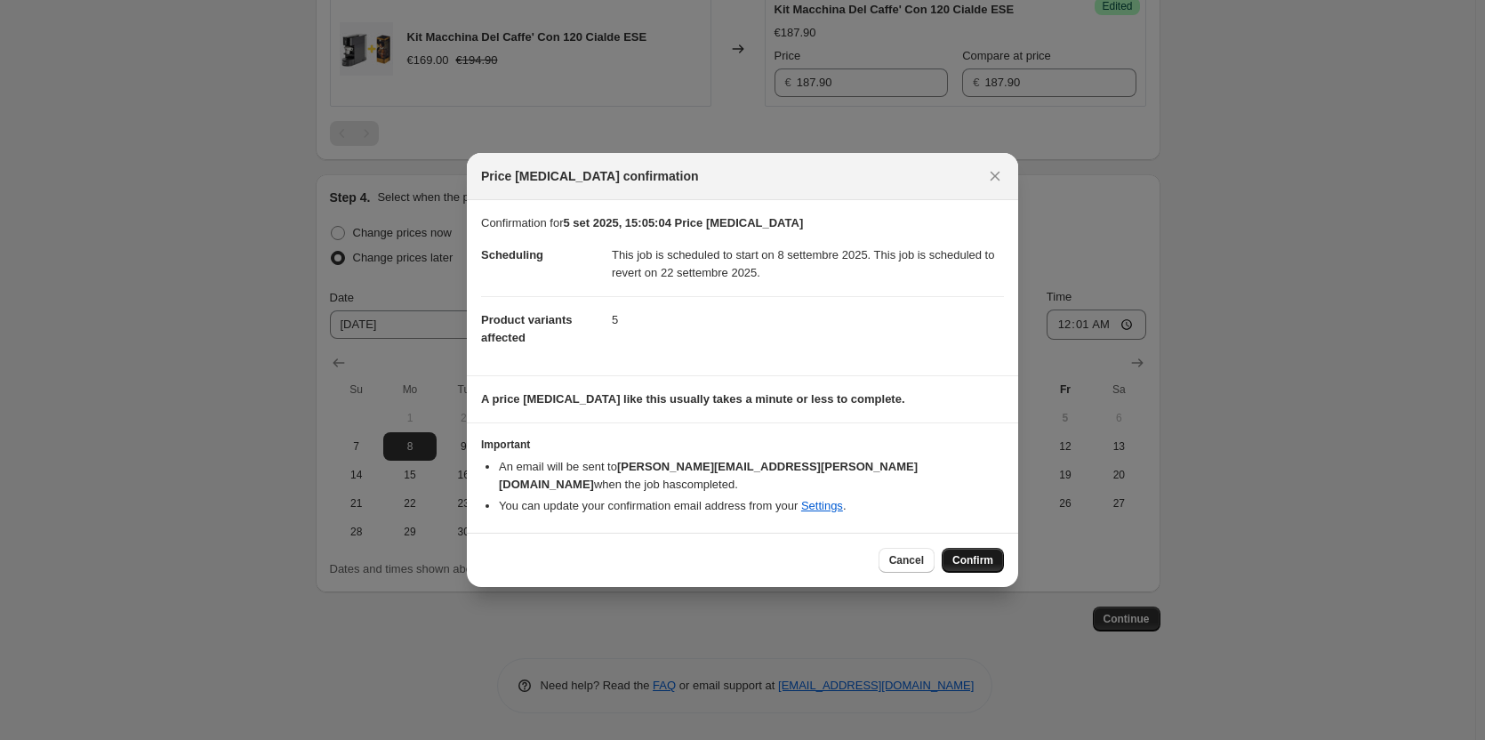
click at [970, 553] on span "Confirm" at bounding box center [973, 560] width 41 height 14
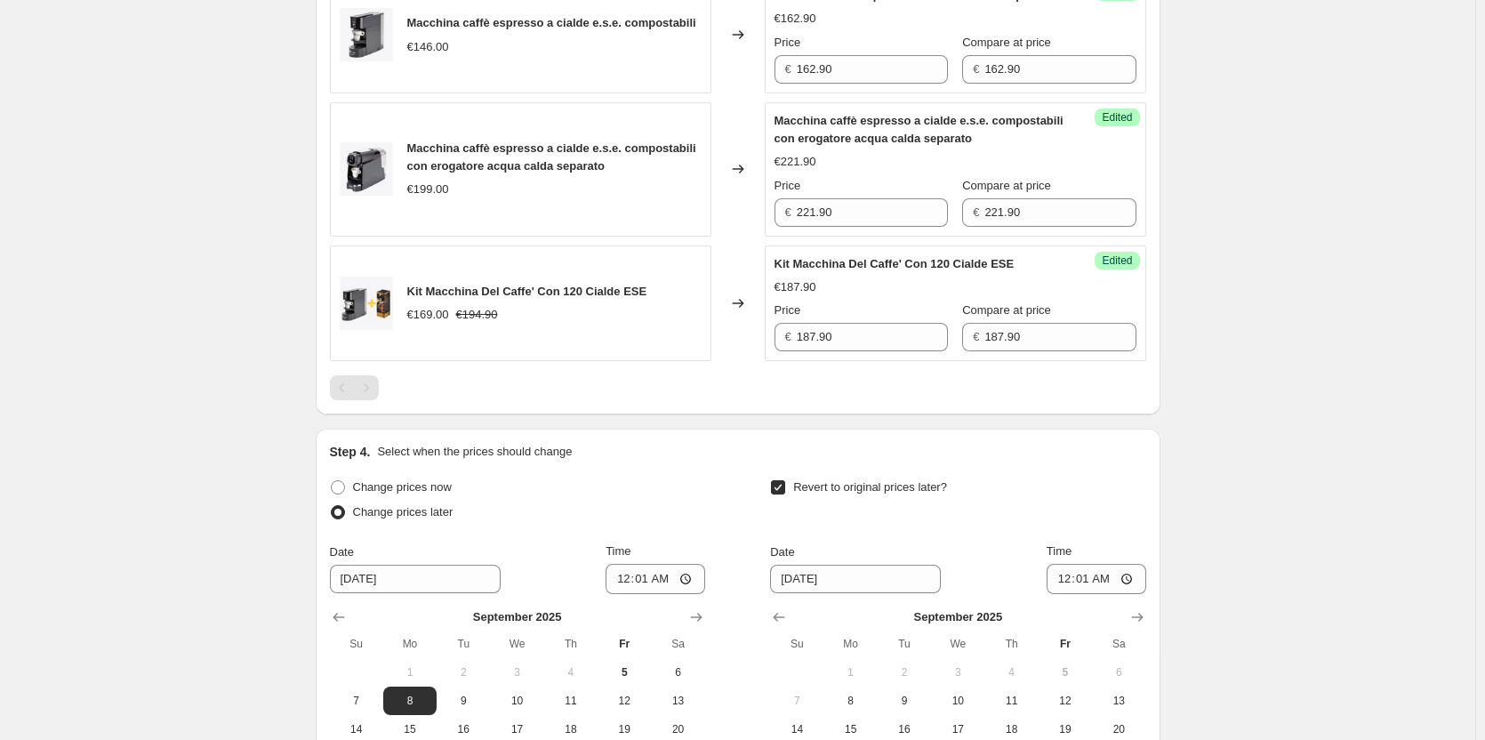
scroll to position [950, 0]
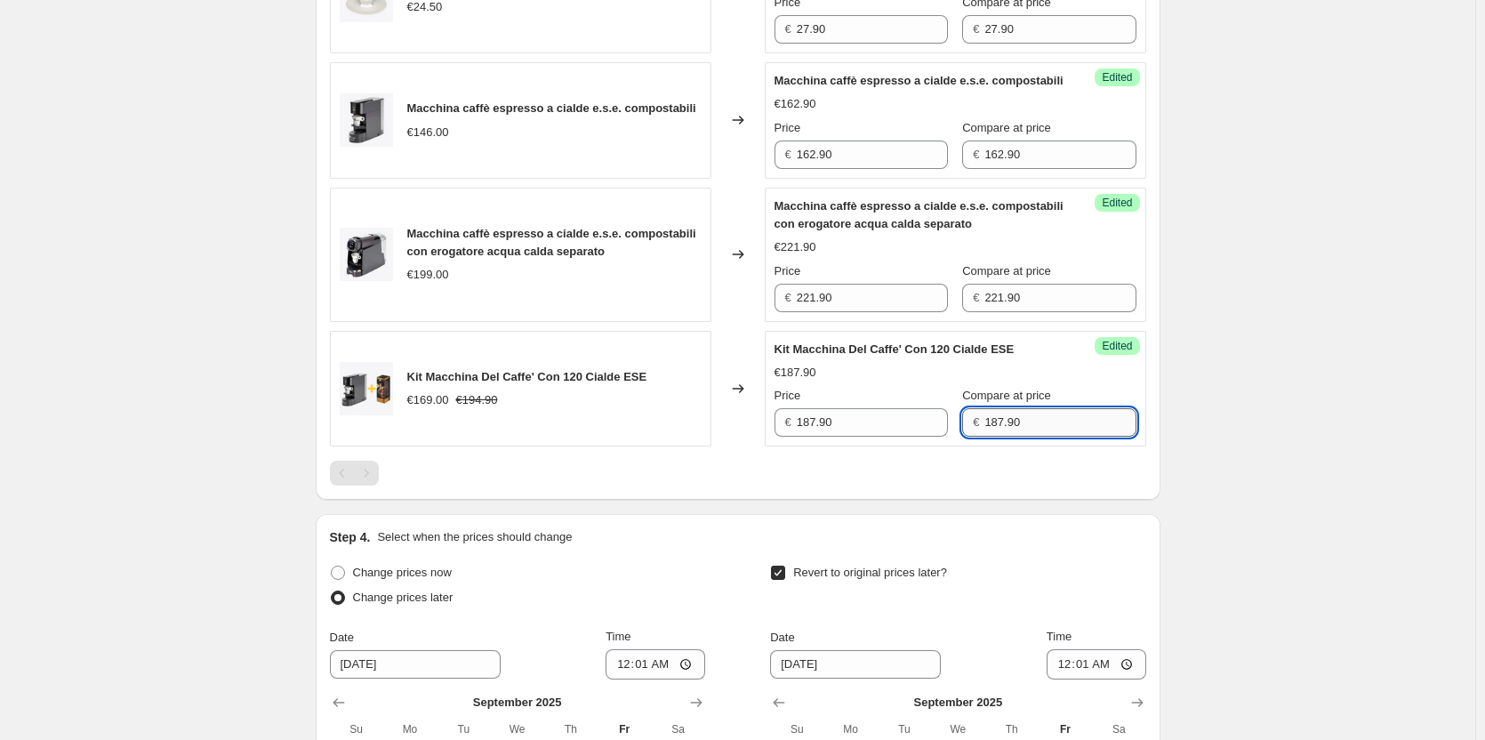
click at [1018, 437] on input "187.90" at bounding box center [1060, 422] width 151 height 28
type input "1"
type input "194.90"
click at [1001, 486] on div at bounding box center [738, 473] width 816 height 25
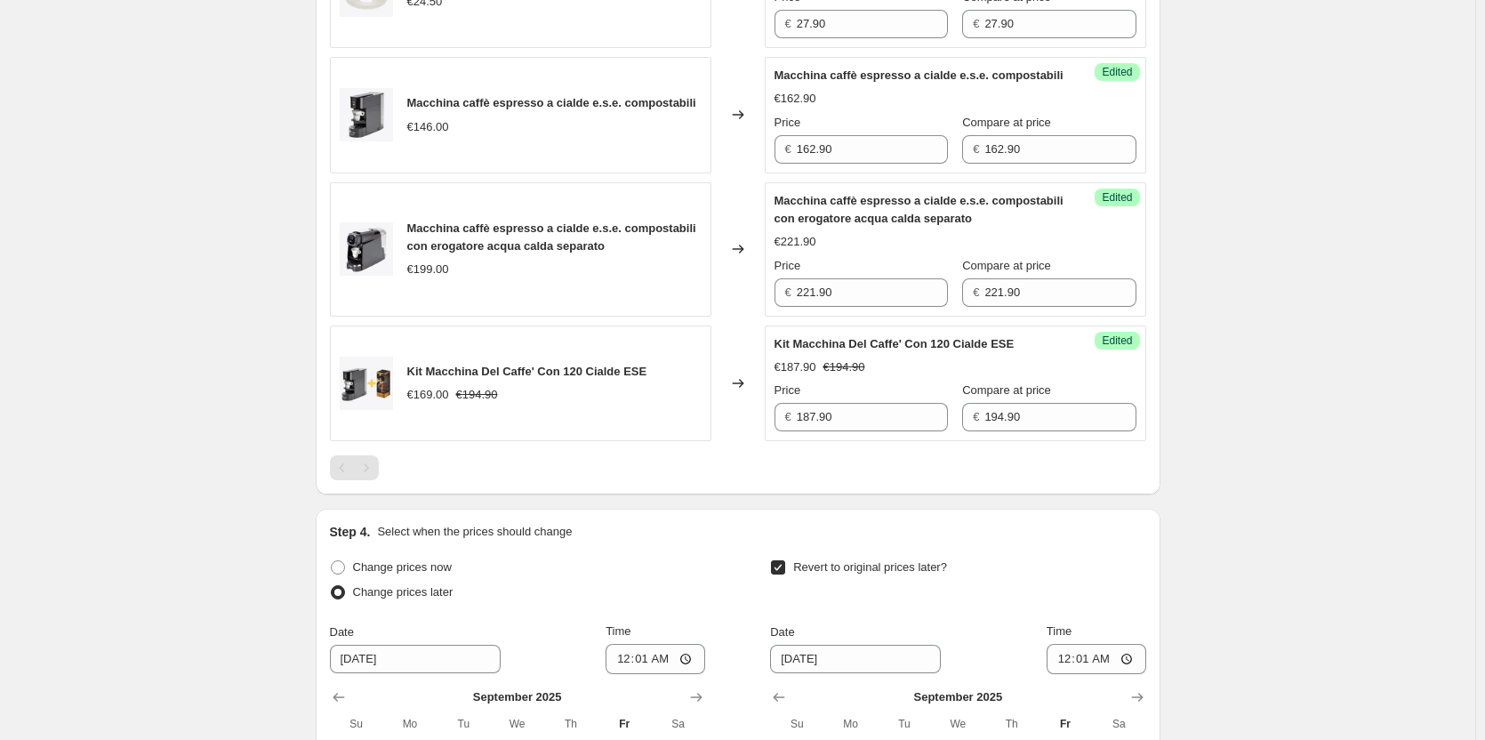
scroll to position [1325, 0]
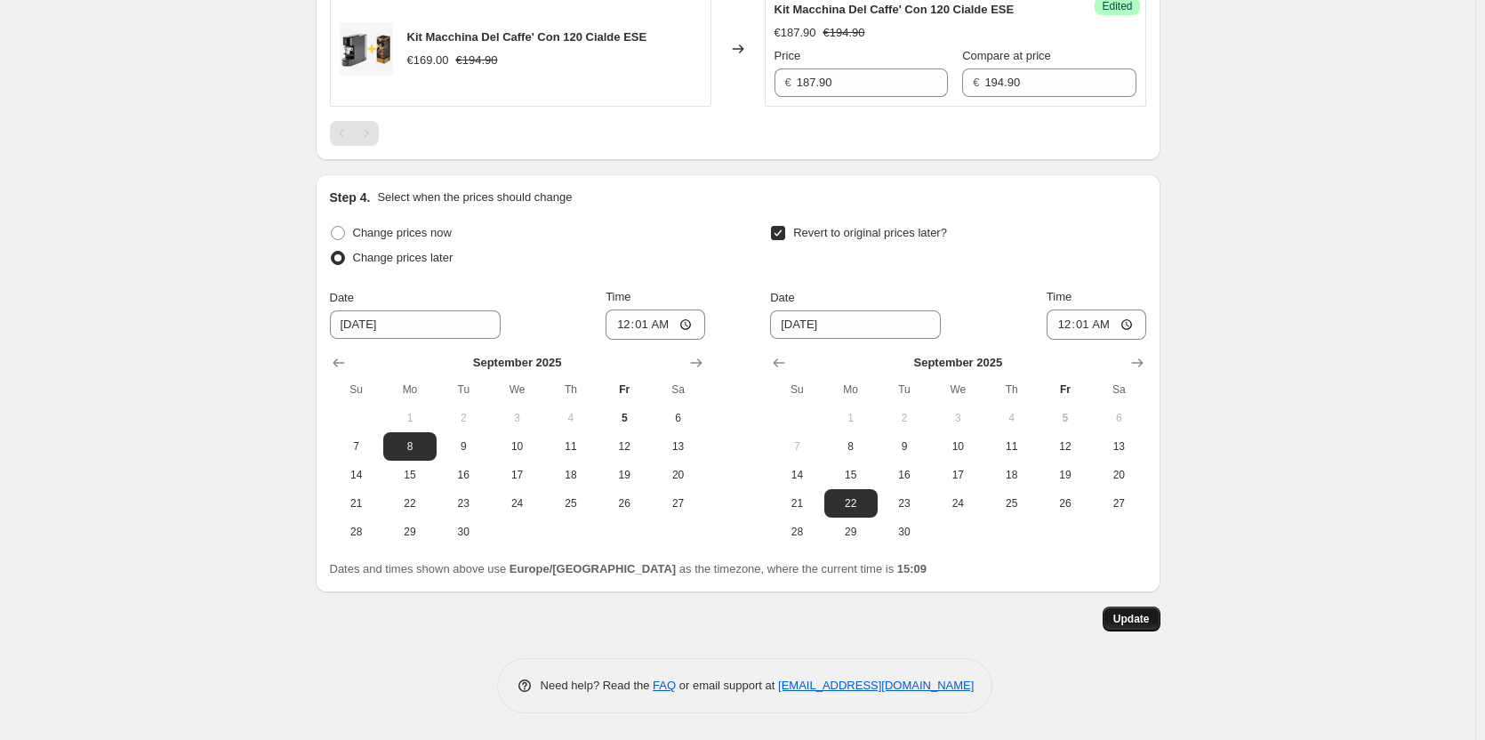
click at [1138, 615] on span "Update" at bounding box center [1132, 619] width 36 height 14
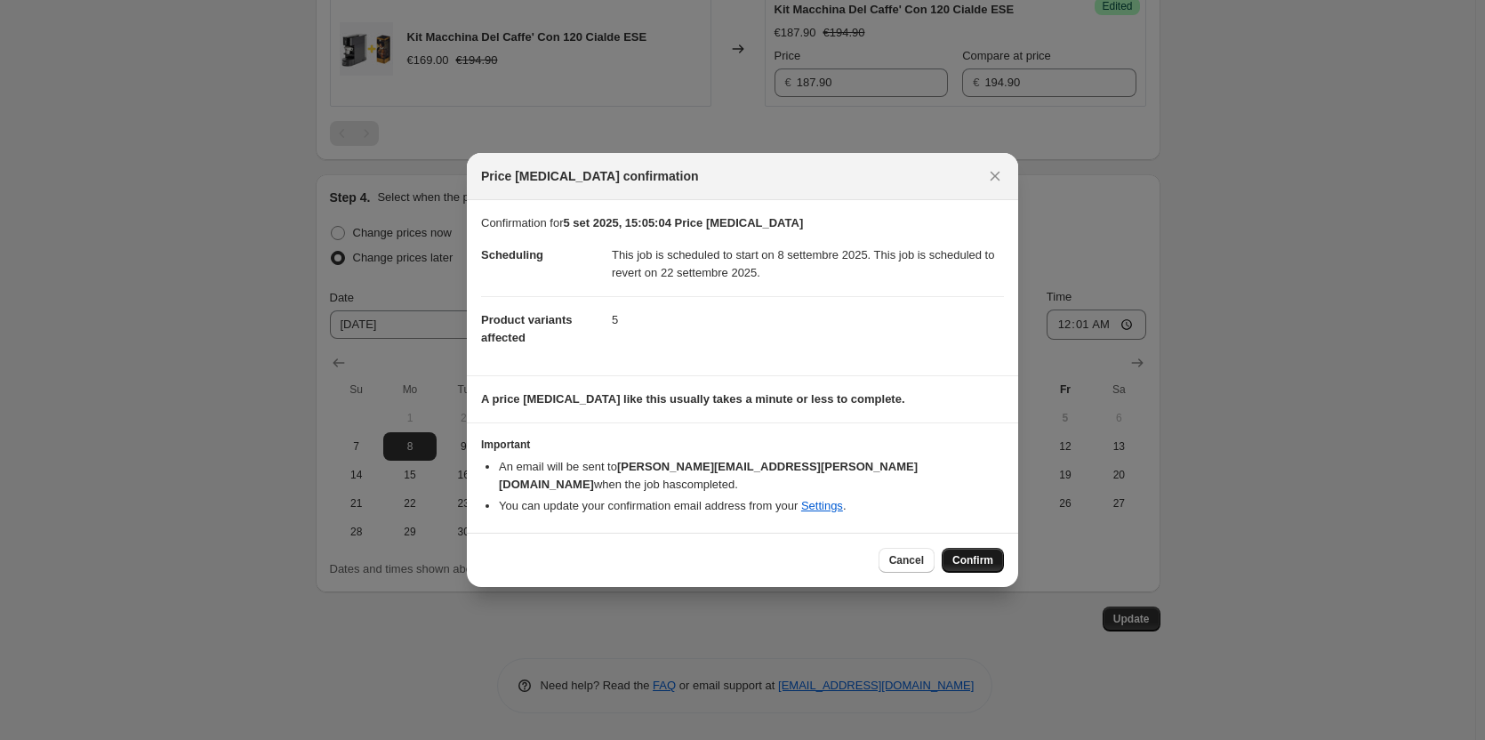
click at [1000, 554] on button "Confirm" at bounding box center [973, 560] width 62 height 25
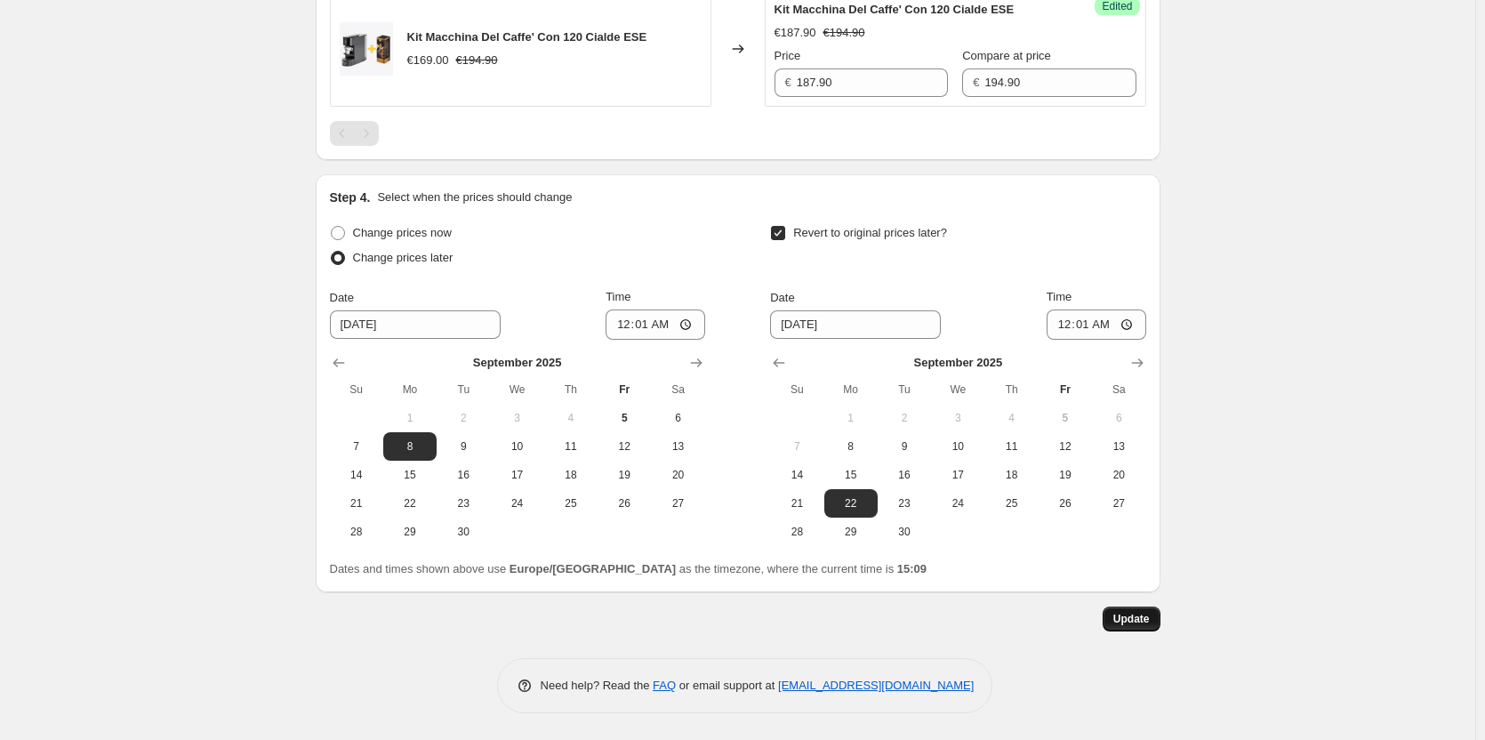
click at [1129, 613] on span "Update" at bounding box center [1132, 619] width 36 height 14
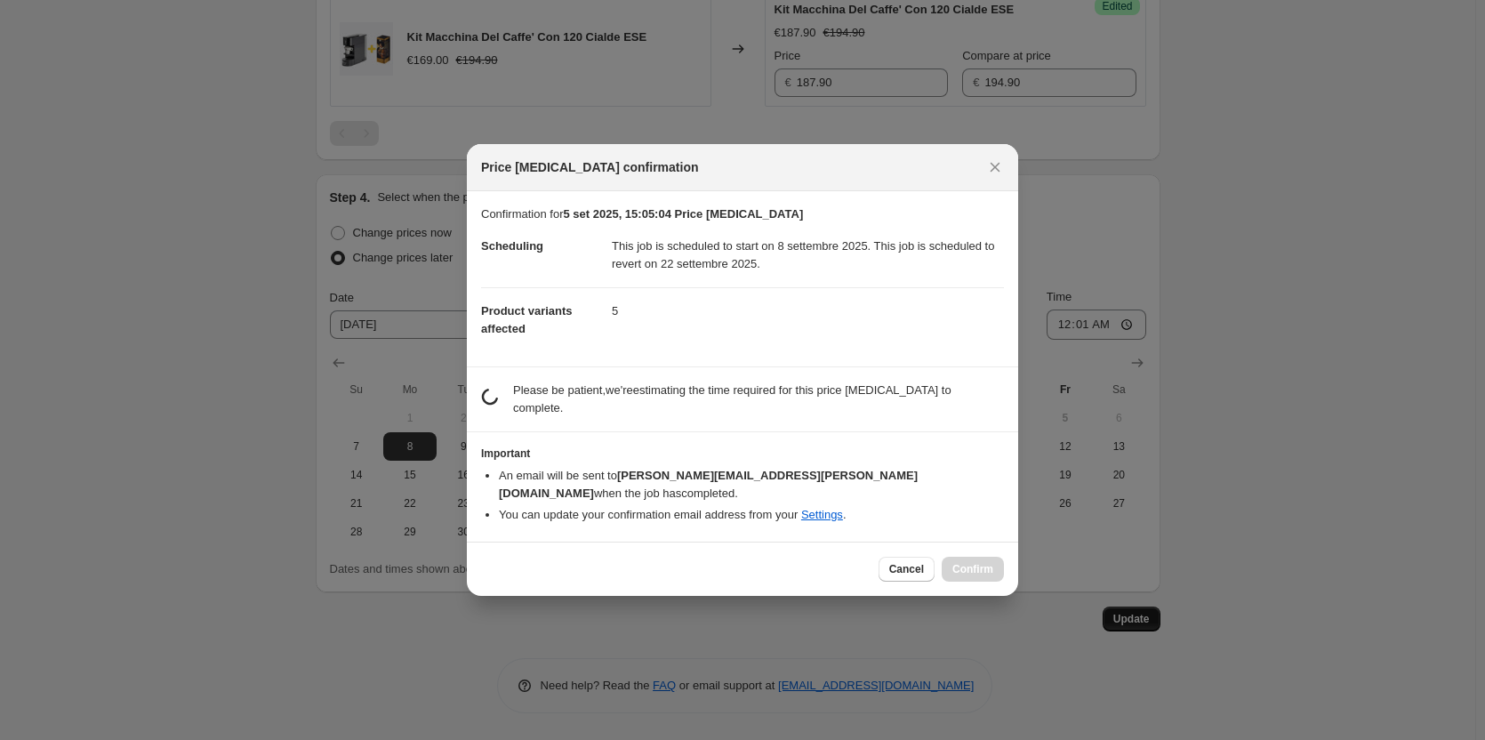
scroll to position [0, 0]
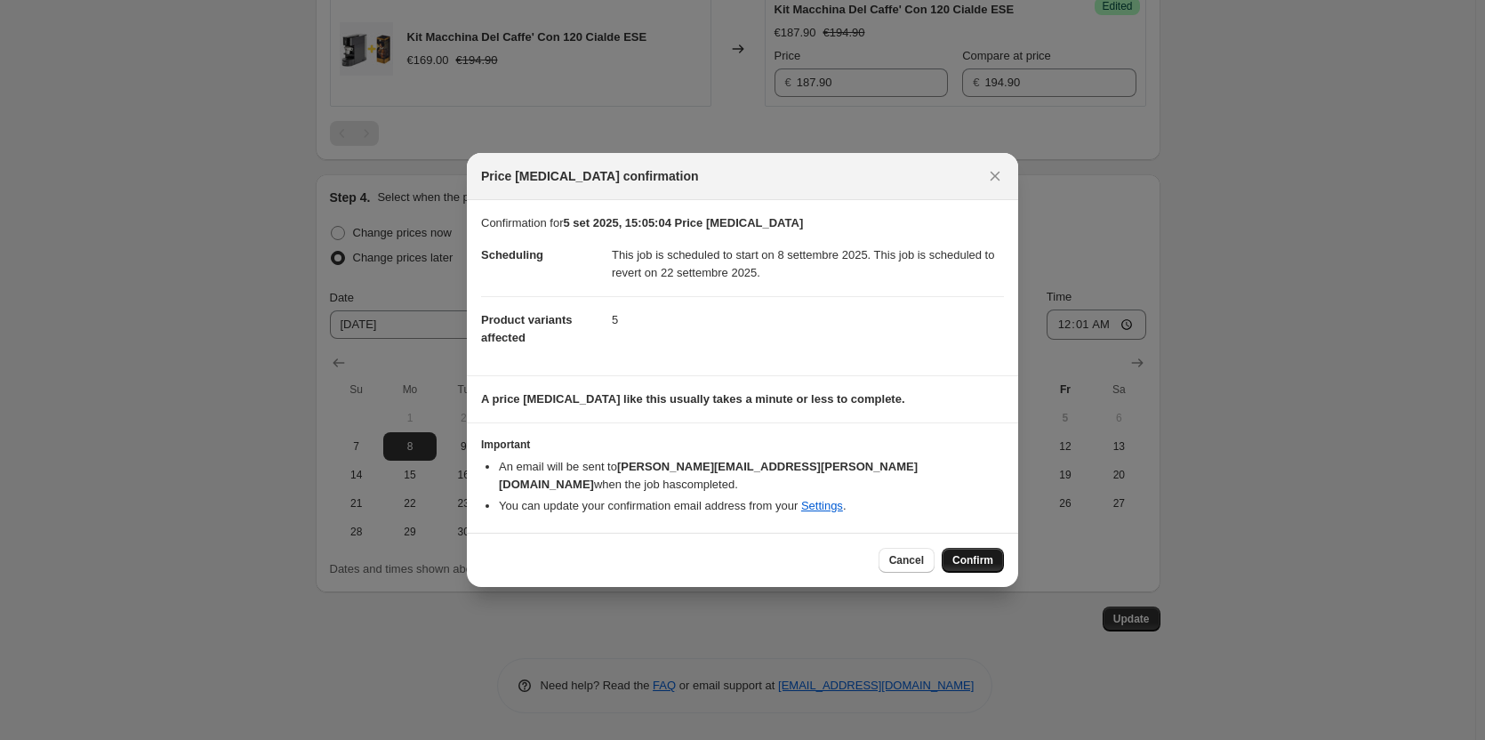
click at [961, 556] on span "Confirm" at bounding box center [973, 560] width 41 height 14
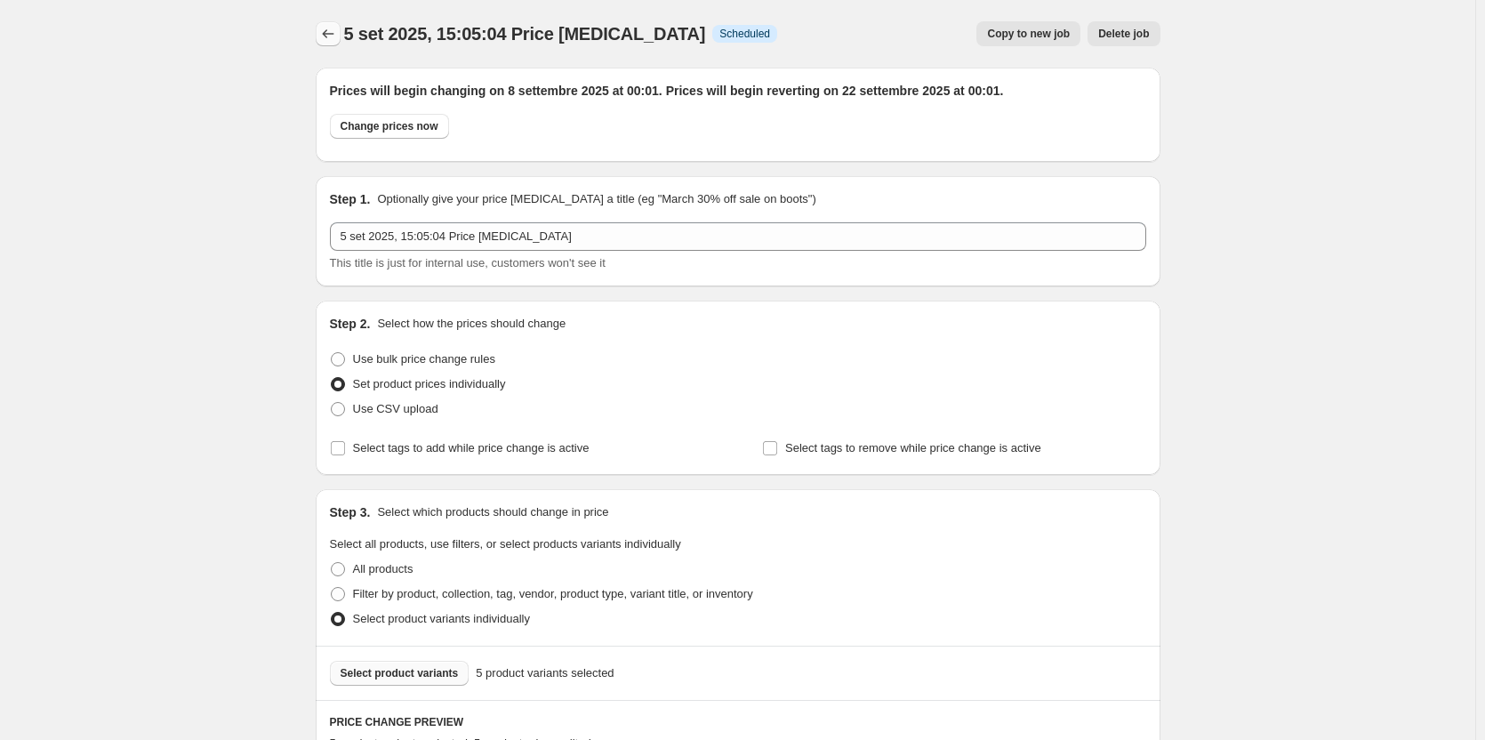
click at [329, 37] on icon "Price change jobs" at bounding box center [328, 34] width 18 height 18
